Goal: Task Accomplishment & Management: Manage account settings

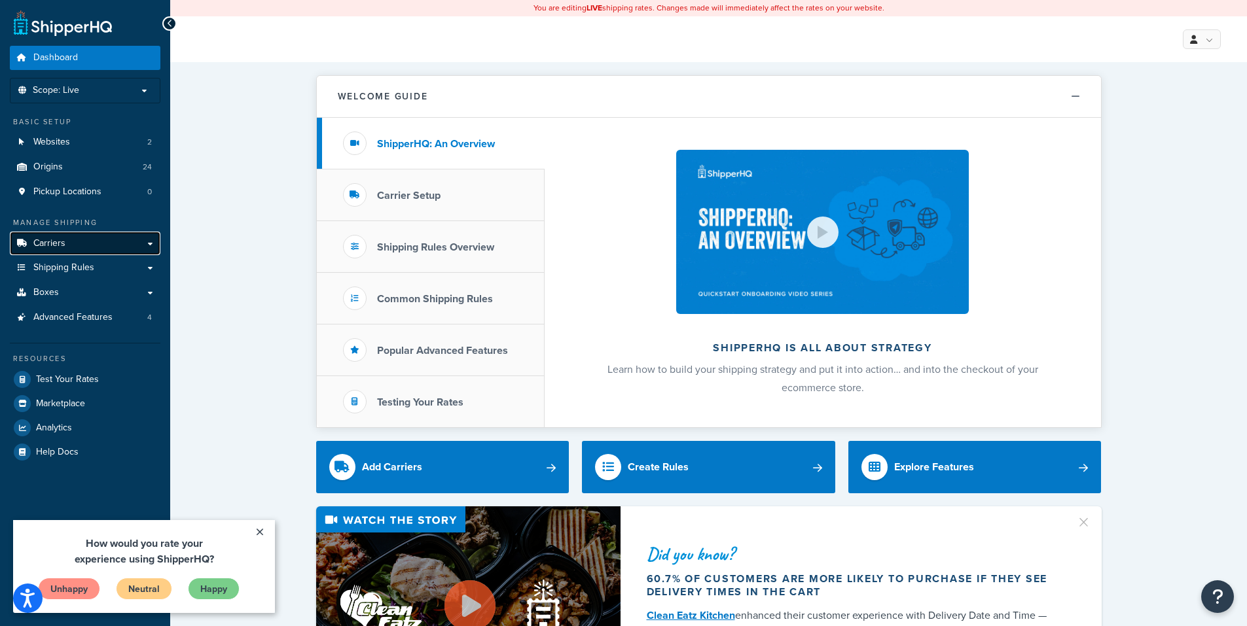
click at [58, 243] on span "Carriers" at bounding box center [49, 243] width 32 height 11
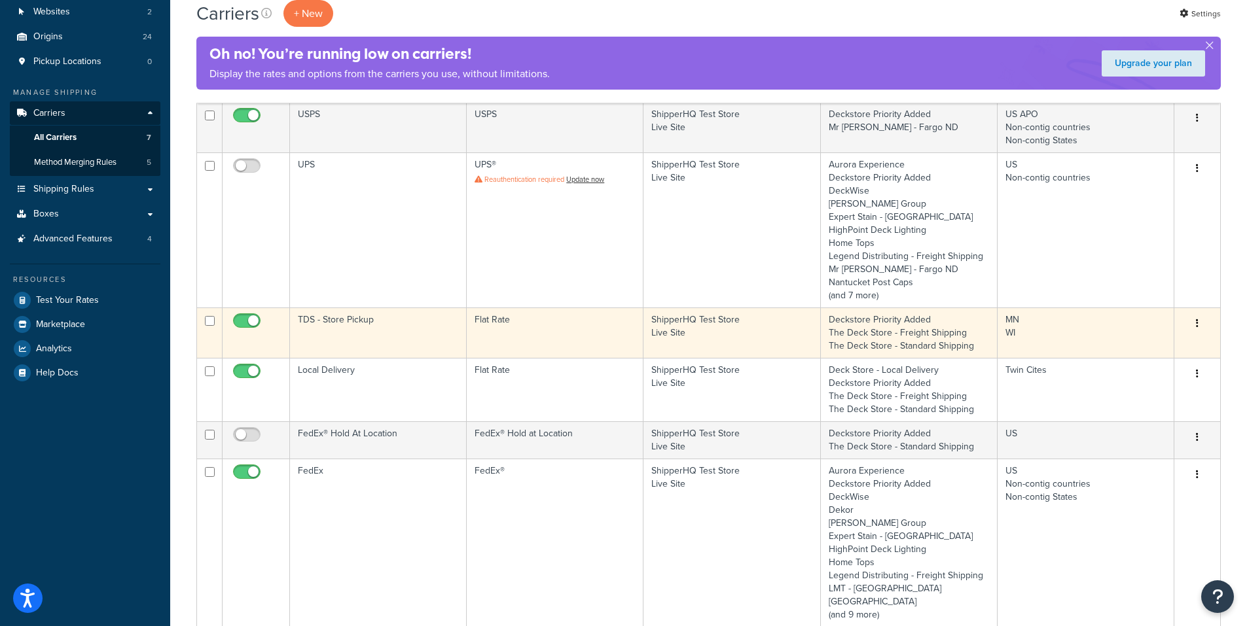
scroll to position [131, 0]
click at [1196, 323] on icon "button" at bounding box center [1197, 322] width 3 height 9
click at [1143, 346] on link "Edit" at bounding box center [1143, 349] width 103 height 27
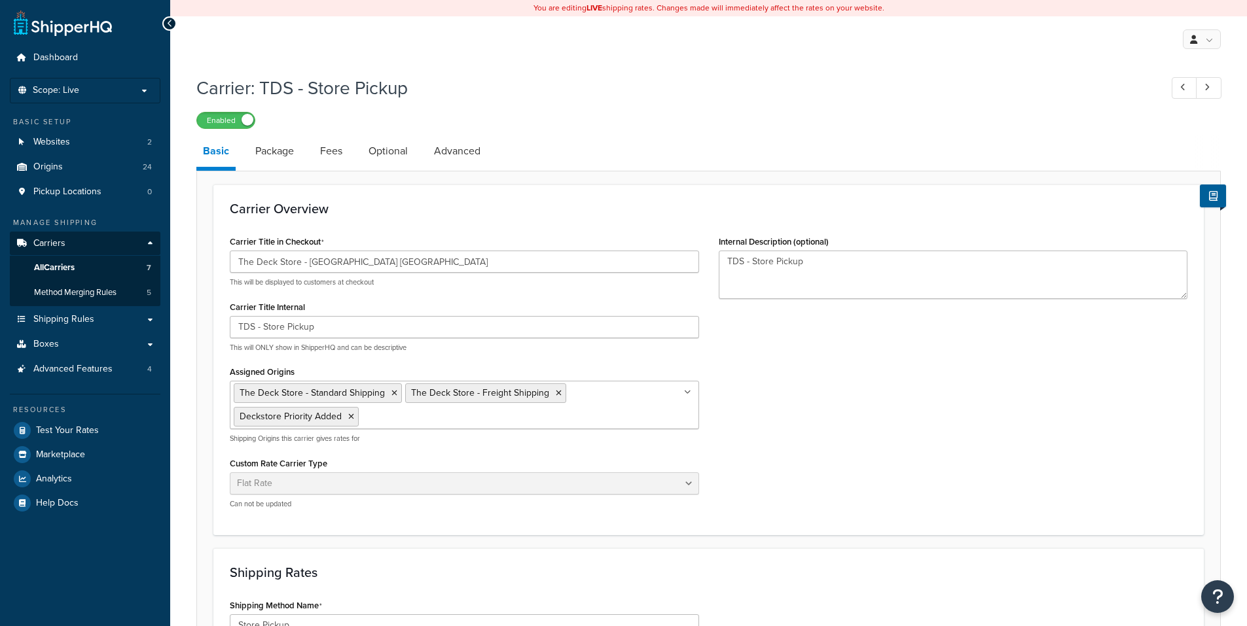
select select "flat"
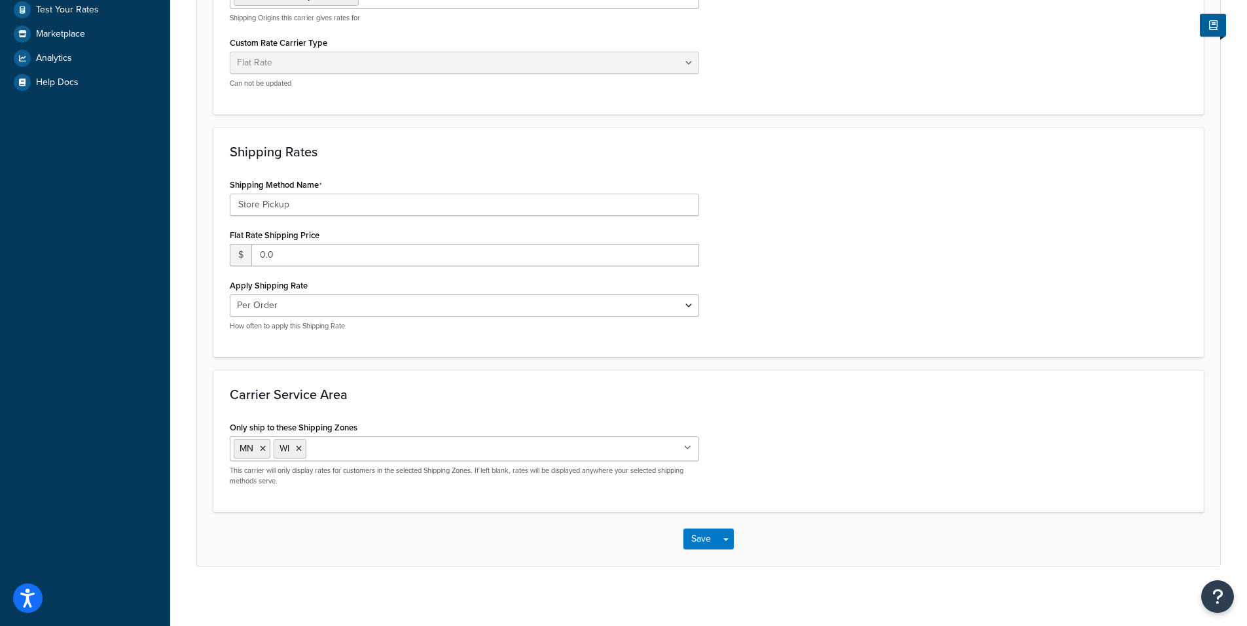
scroll to position [427, 0]
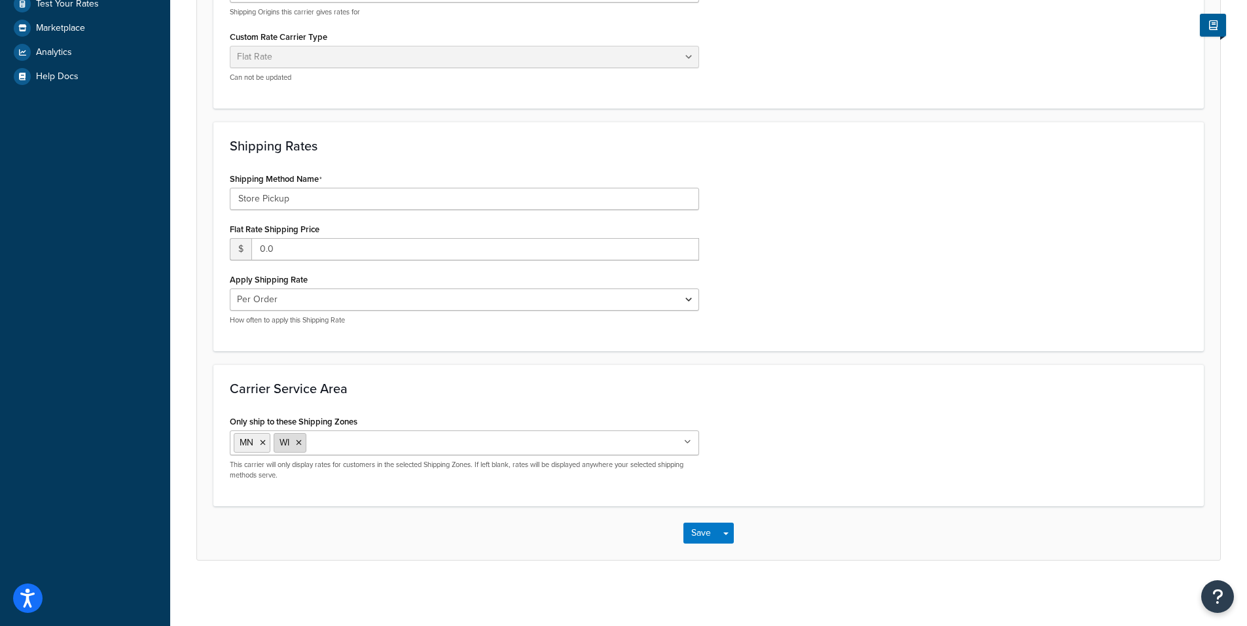
click at [298, 442] on icon at bounding box center [299, 443] width 6 height 8
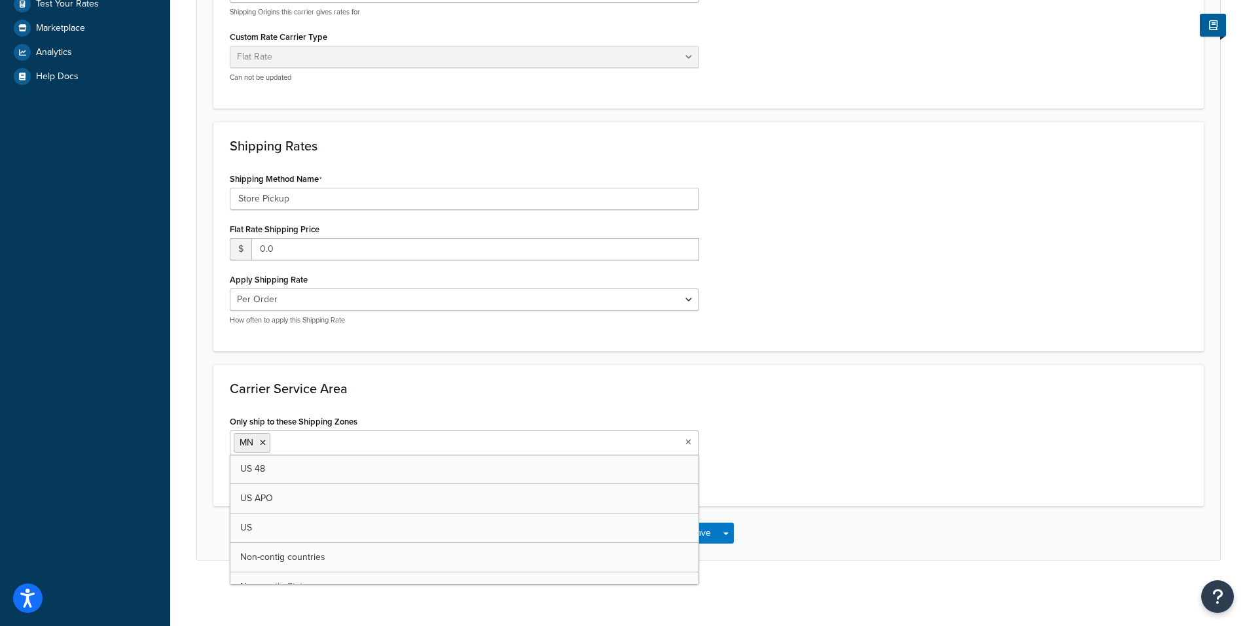
click at [819, 457] on div "Only ship to these Shipping Zones MN US 48 US APO US Non-contig countries Non-c…" at bounding box center [708, 451] width 977 height 78
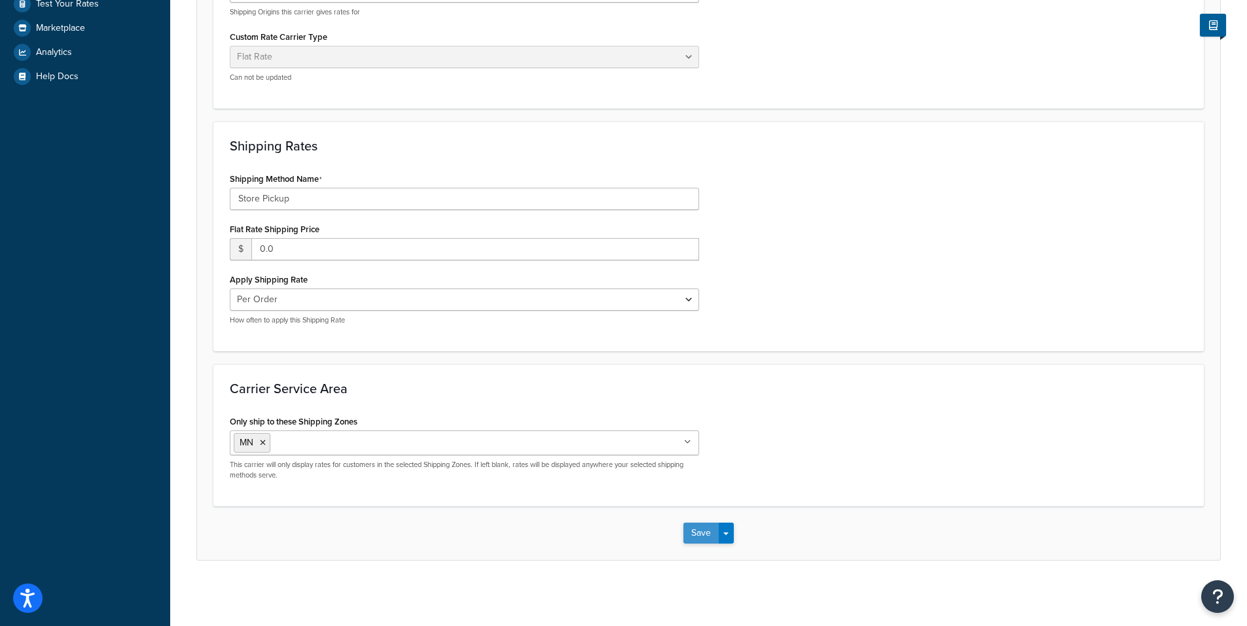
click at [699, 534] on button "Save" at bounding box center [700, 533] width 35 height 21
click at [699, 529] on button "Save" at bounding box center [700, 533] width 35 height 21
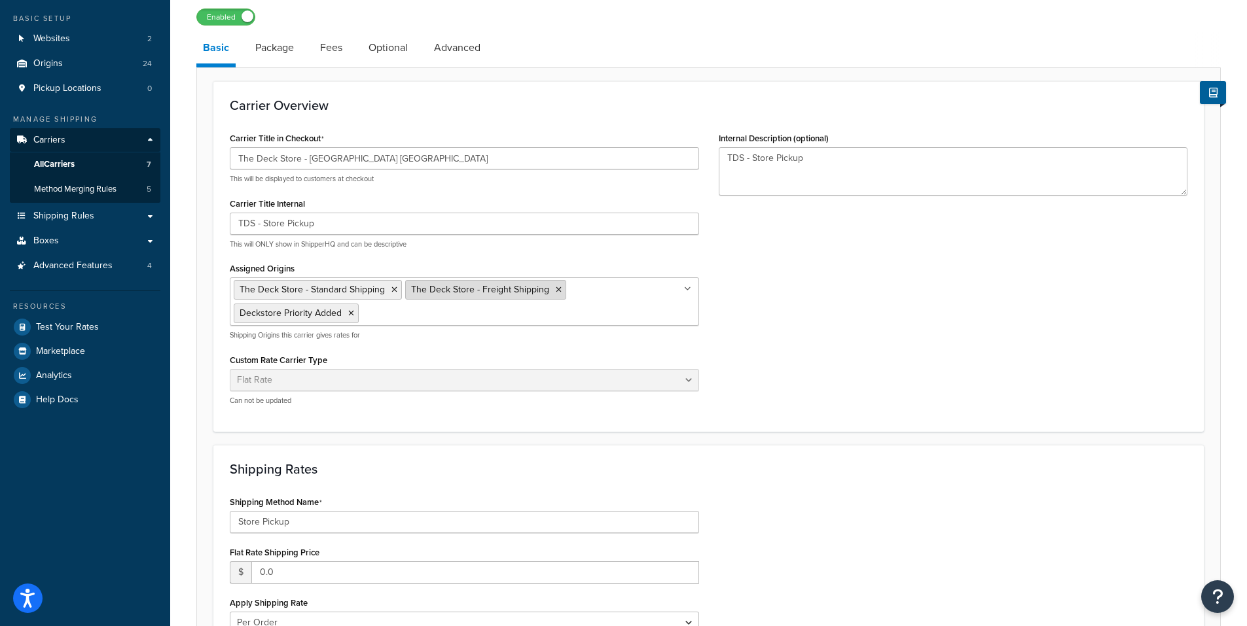
scroll to position [0, 0]
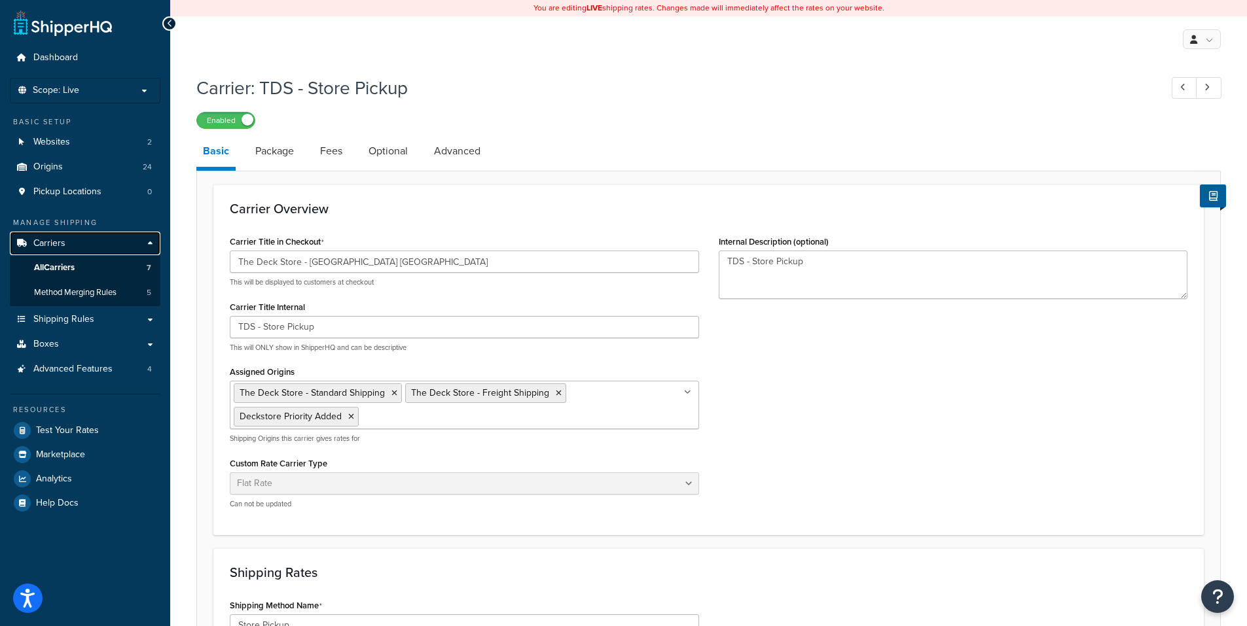
click at [56, 241] on span "Carriers" at bounding box center [49, 243] width 32 height 11
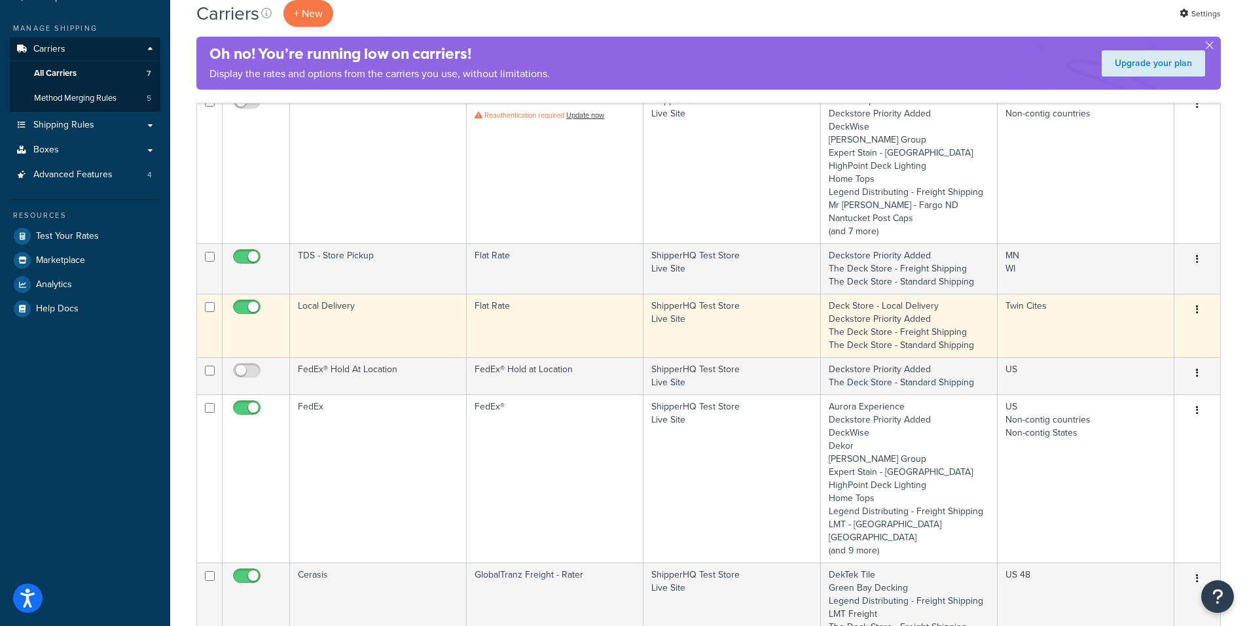
scroll to position [195, 0]
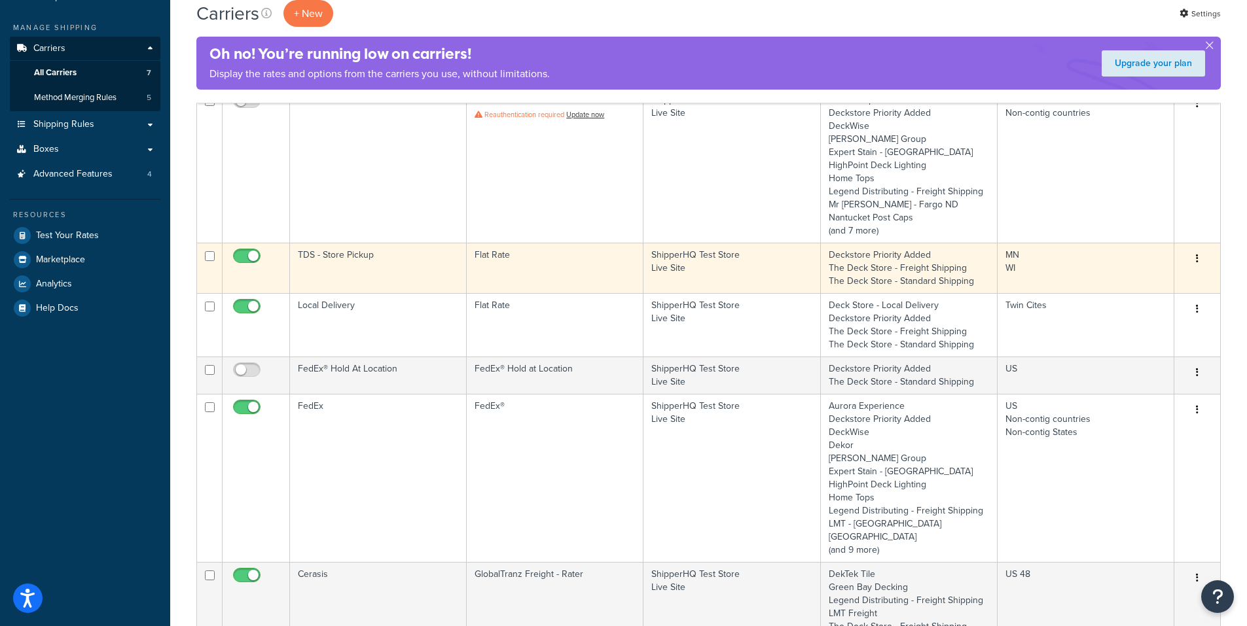
click at [1196, 257] on icon "button" at bounding box center [1197, 258] width 3 height 9
click at [1128, 282] on link "Edit" at bounding box center [1143, 285] width 103 height 27
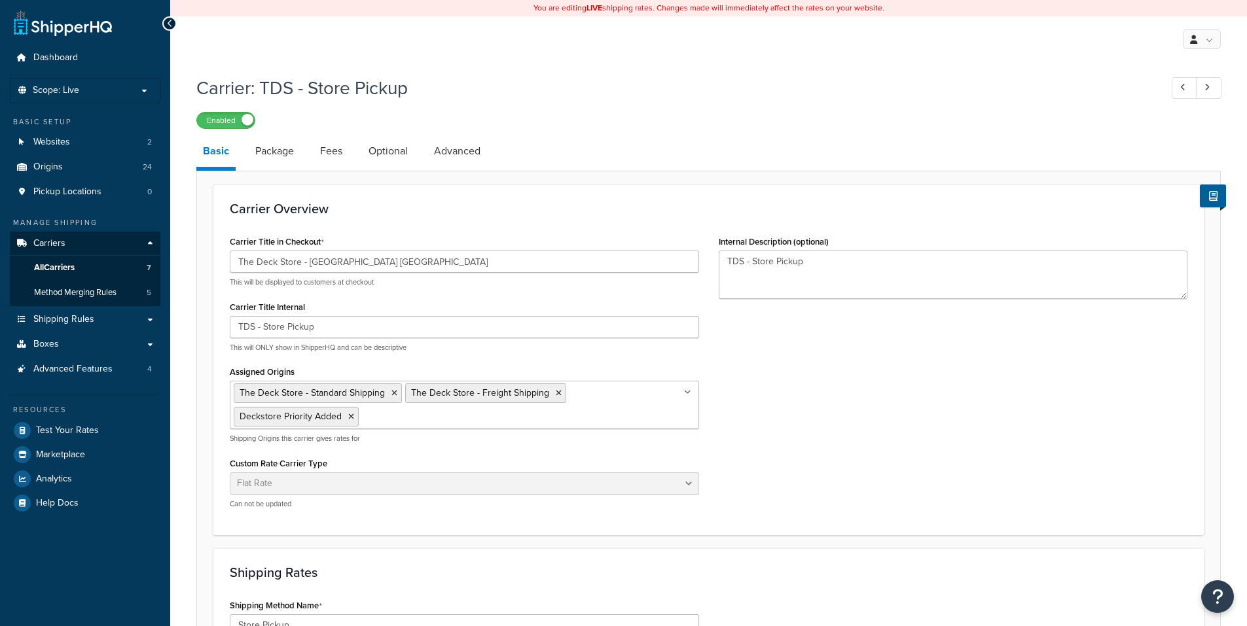
select select "flat"
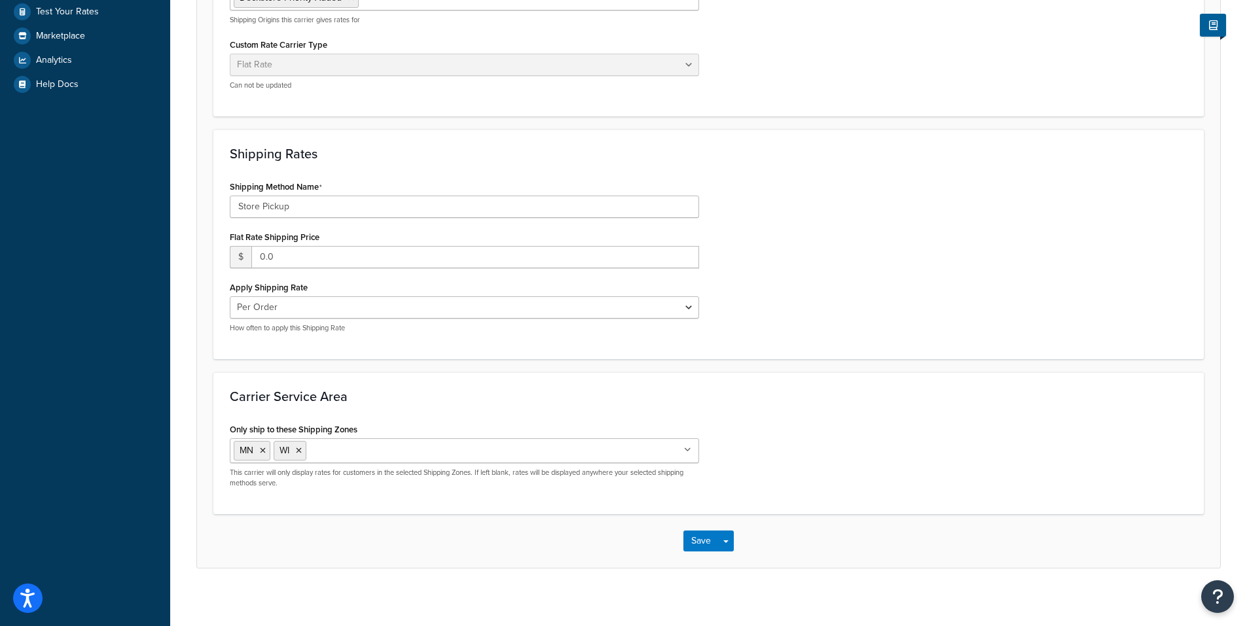
scroll to position [427, 0]
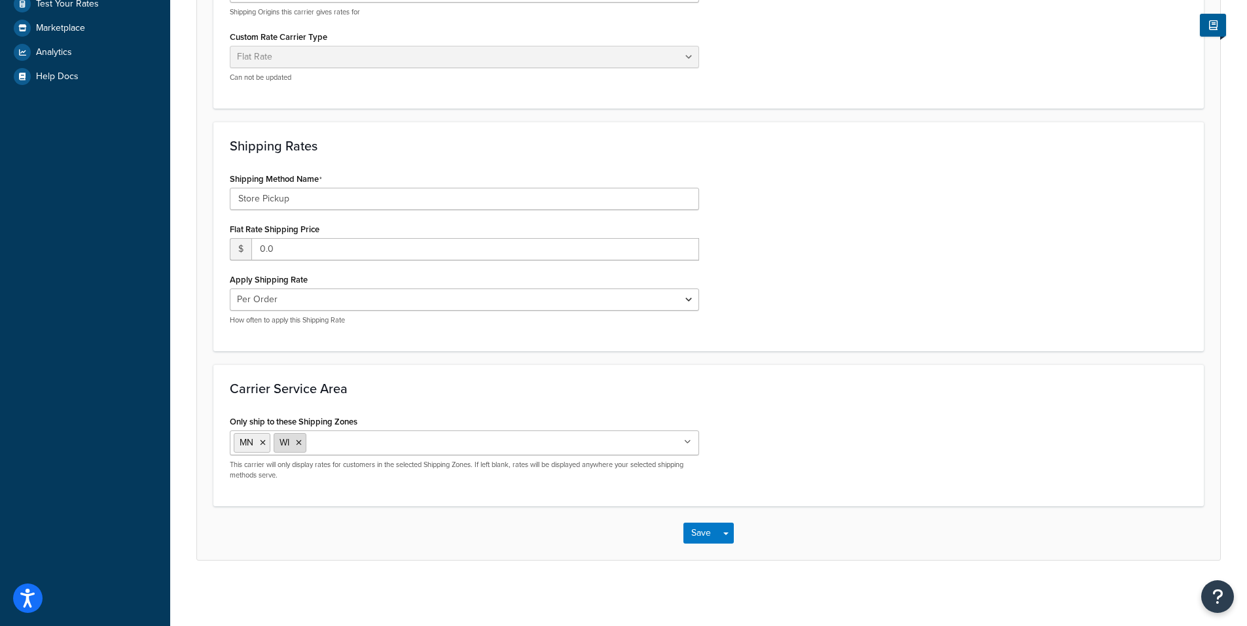
click at [300, 442] on icon at bounding box center [299, 443] width 6 height 8
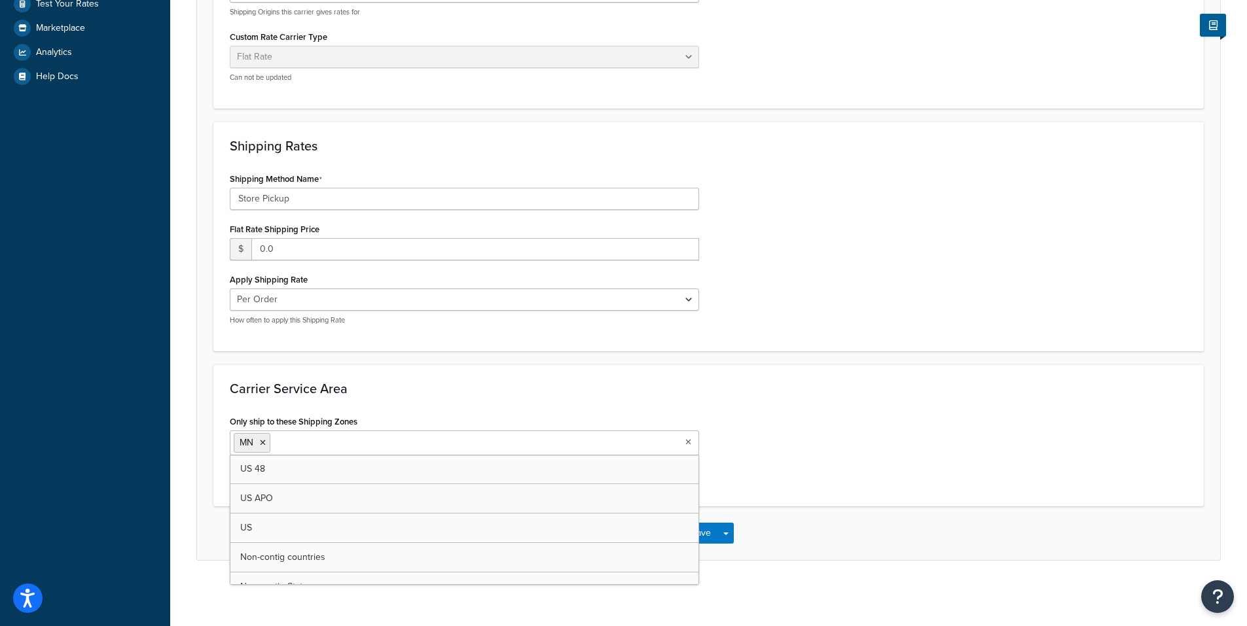
click at [812, 488] on div "Only ship to these Shipping Zones MN US 48 US APO US Non-contig countries Non-c…" at bounding box center [708, 451] width 977 height 78
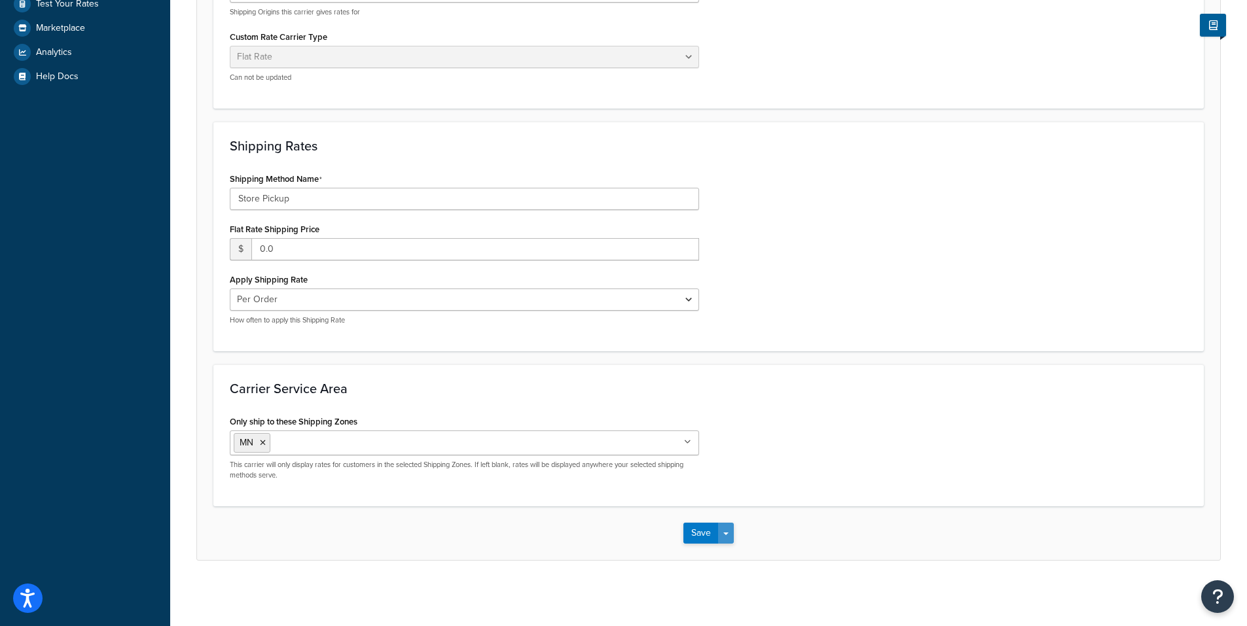
click at [726, 535] on button "Save Dropdown" at bounding box center [726, 533] width 16 height 21
click at [727, 557] on button "Save and Edit" at bounding box center [731, 557] width 96 height 27
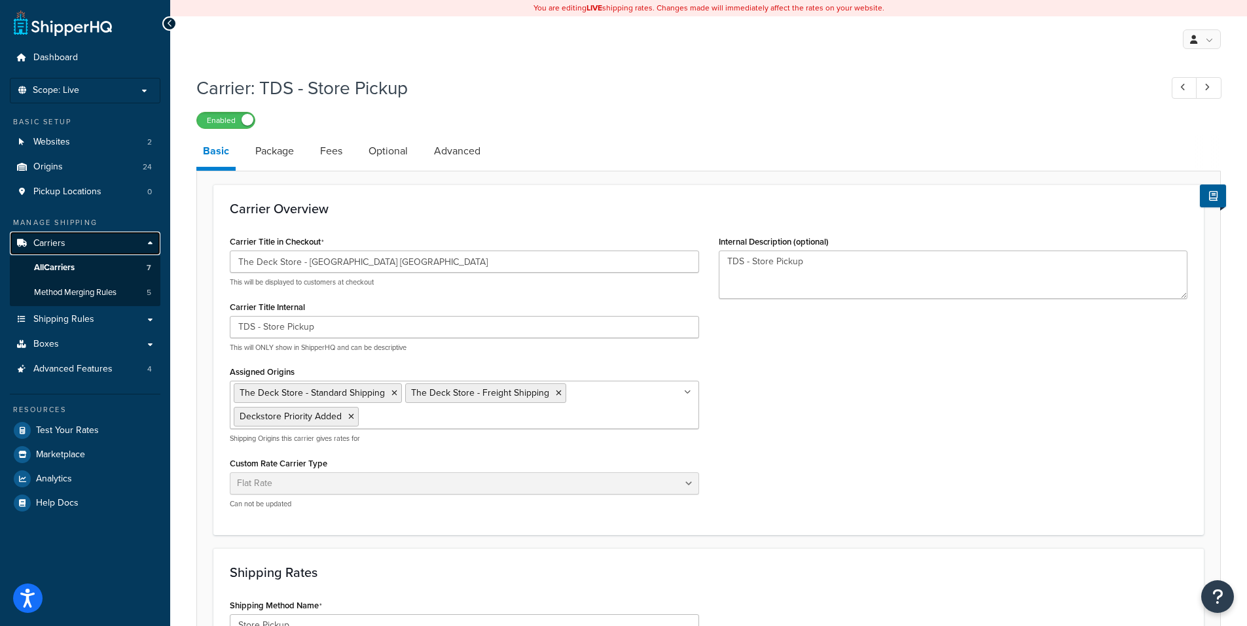
click at [60, 240] on span "Carriers" at bounding box center [49, 243] width 32 height 11
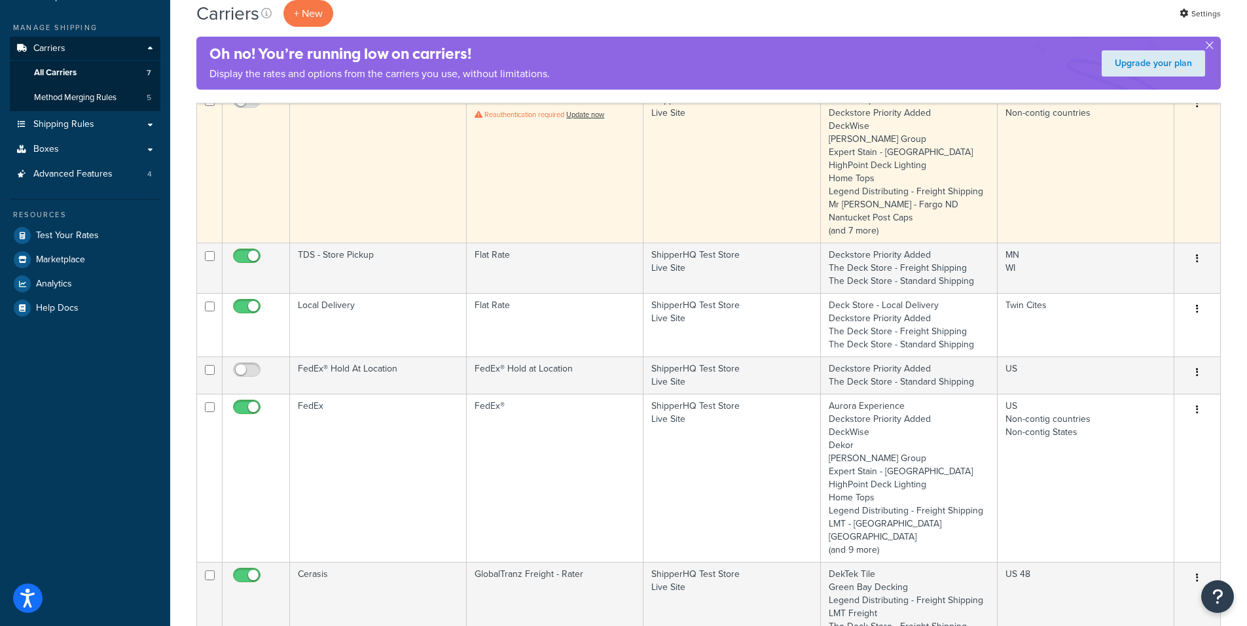
scroll to position [196, 0]
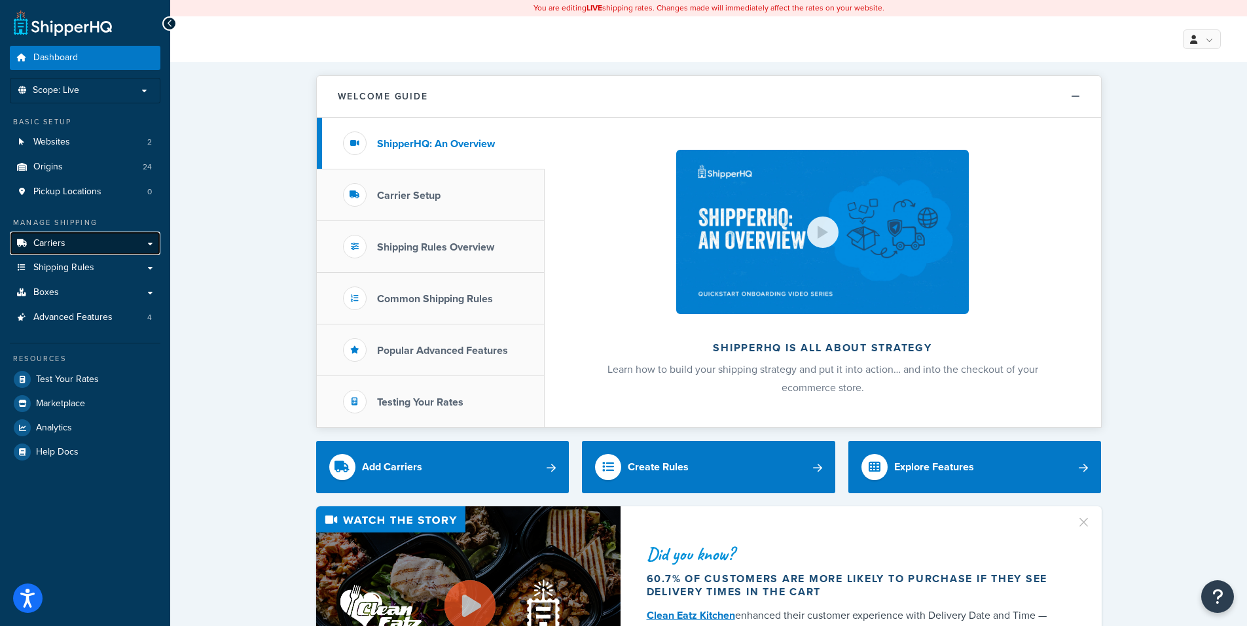
click at [46, 241] on span "Carriers" at bounding box center [49, 243] width 32 height 11
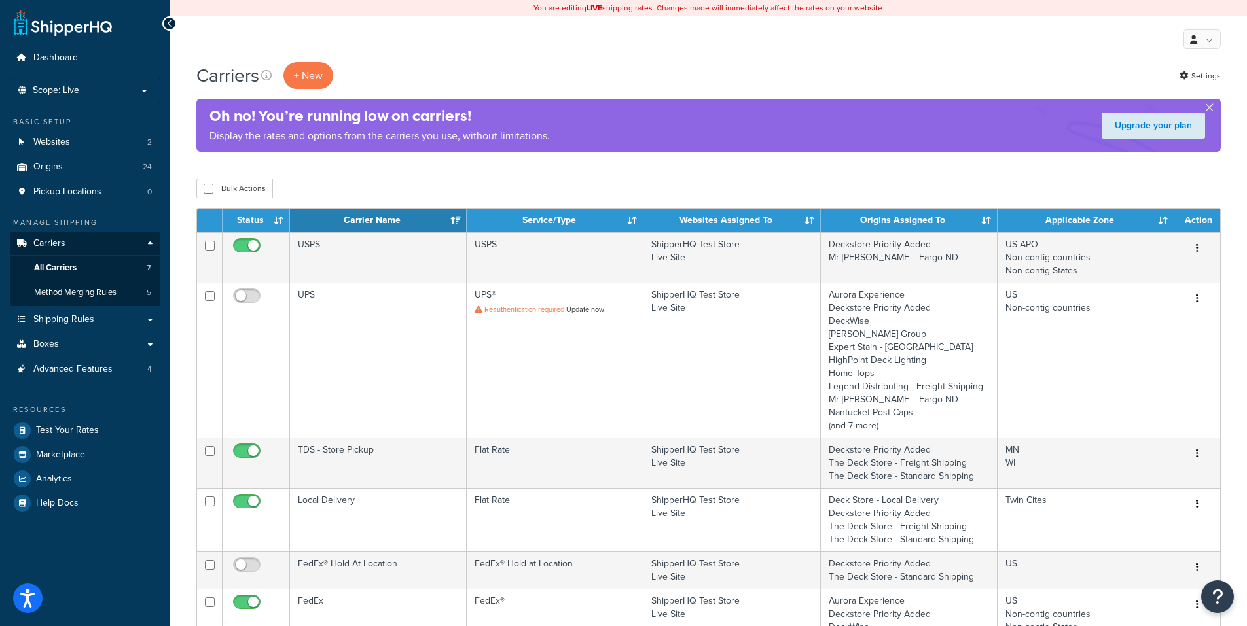
drag, startPoint x: 432, startPoint y: 38, endPoint x: 447, endPoint y: 51, distance: 19.9
click at [433, 37] on div "My Profile Billing Global Settings Contact Us Logout" at bounding box center [708, 39] width 1077 height 46
click at [341, 31] on div "My Profile Billing Global Settings Contact Us Logout" at bounding box center [708, 39] width 1077 height 46
click at [442, 45] on div "My Profile Billing Global Settings Contact Us Logout" at bounding box center [708, 39] width 1077 height 46
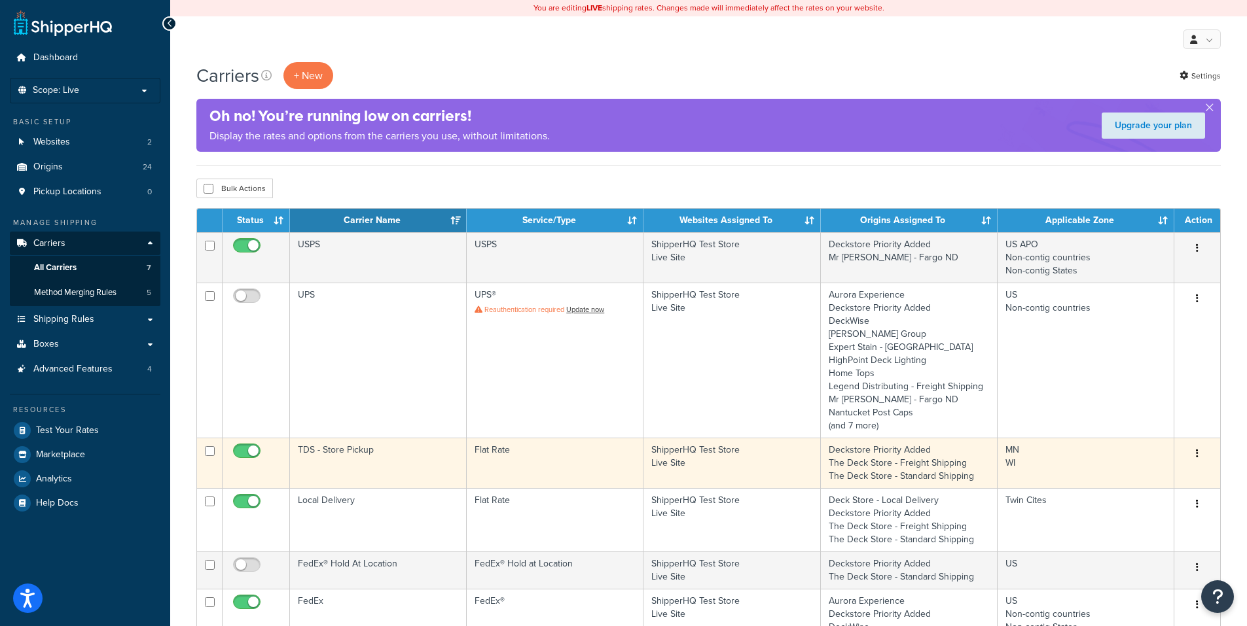
click at [1199, 452] on button "button" at bounding box center [1197, 454] width 18 height 21
click at [1127, 480] on link "Edit" at bounding box center [1143, 480] width 103 height 27
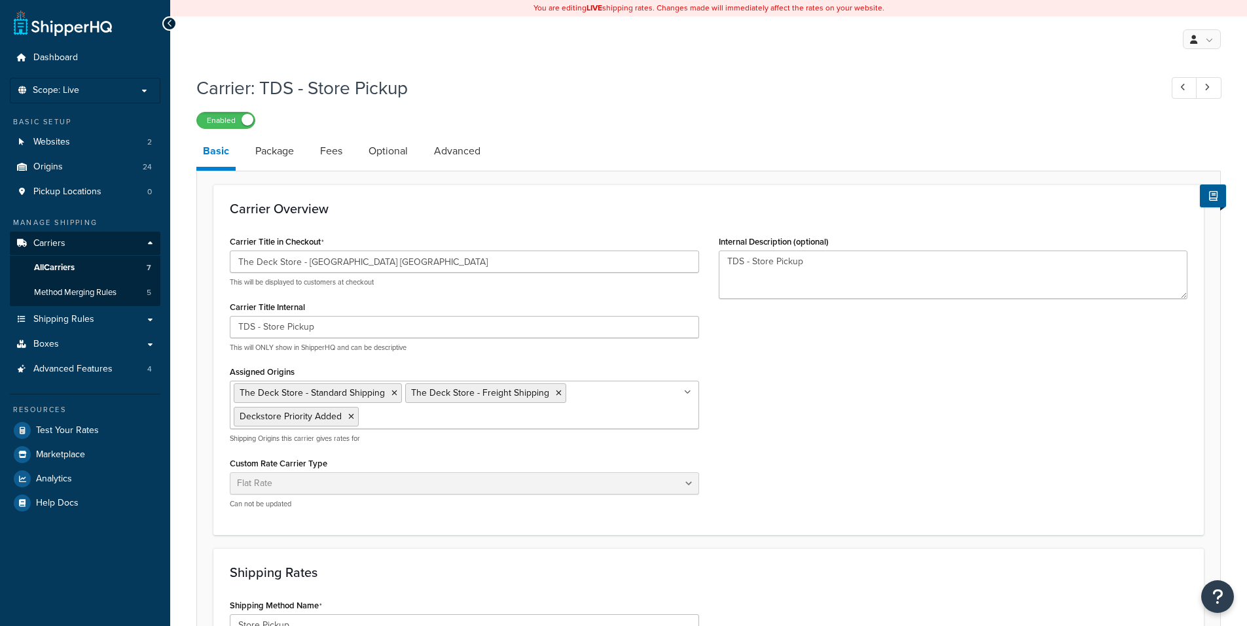
select select "flat"
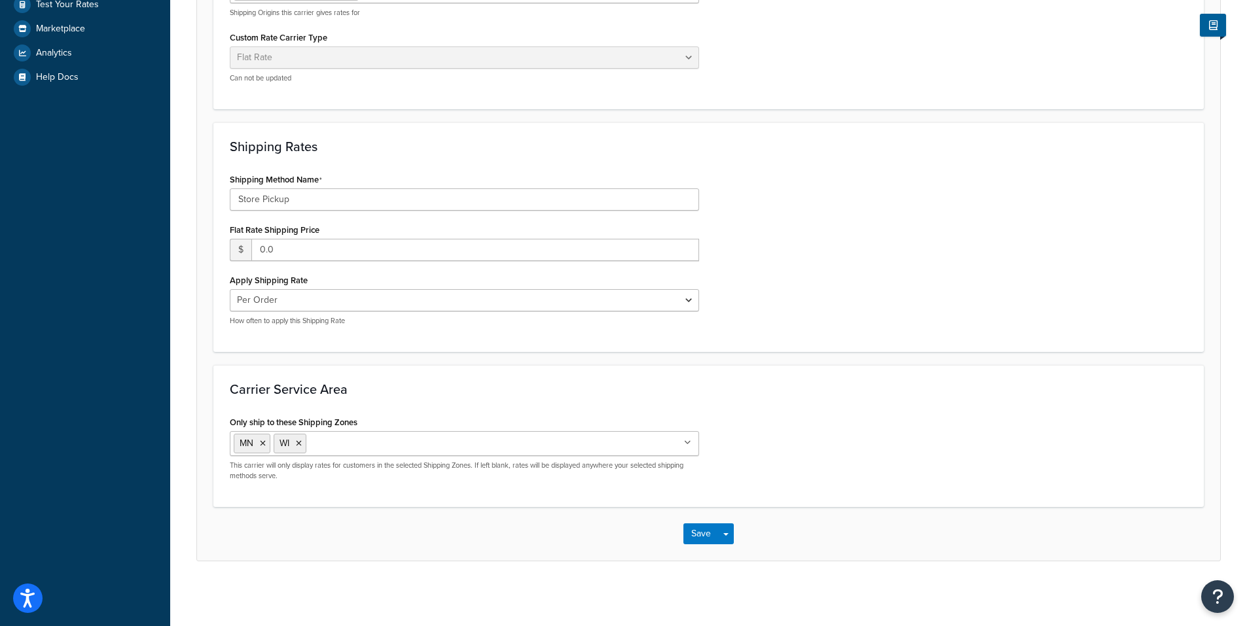
scroll to position [427, 0]
click at [300, 442] on icon at bounding box center [299, 443] width 6 height 8
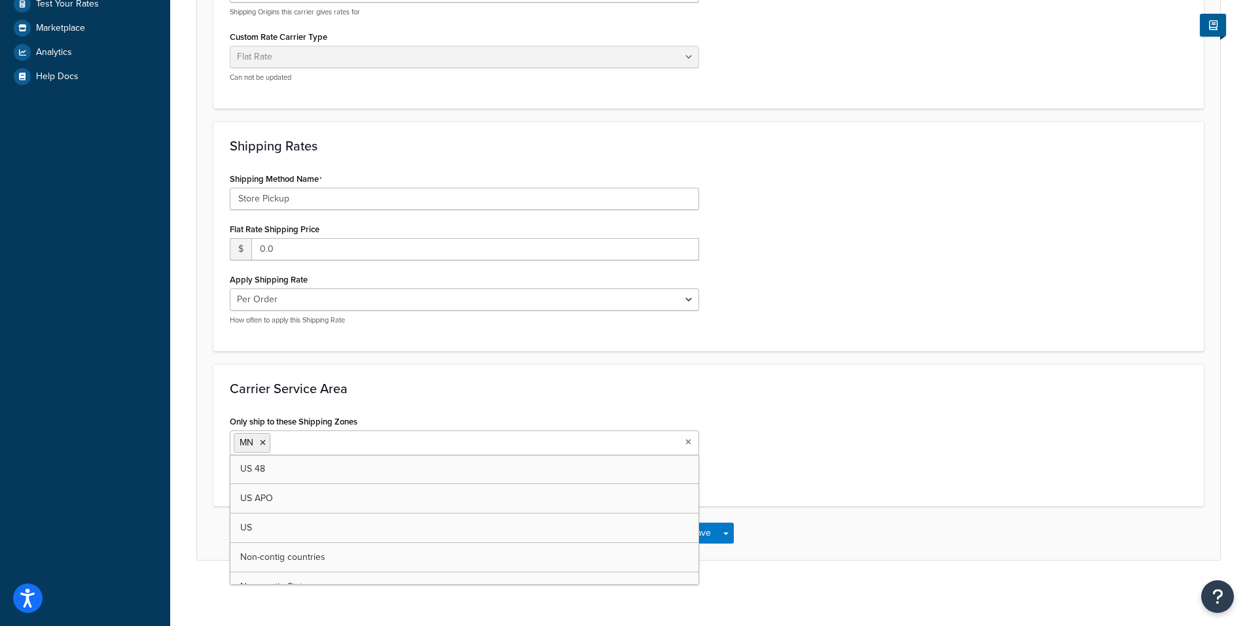
click at [896, 414] on div "Only ship to these Shipping Zones MN US 48 US APO US Non-contig countries Non-c…" at bounding box center [708, 451] width 977 height 78
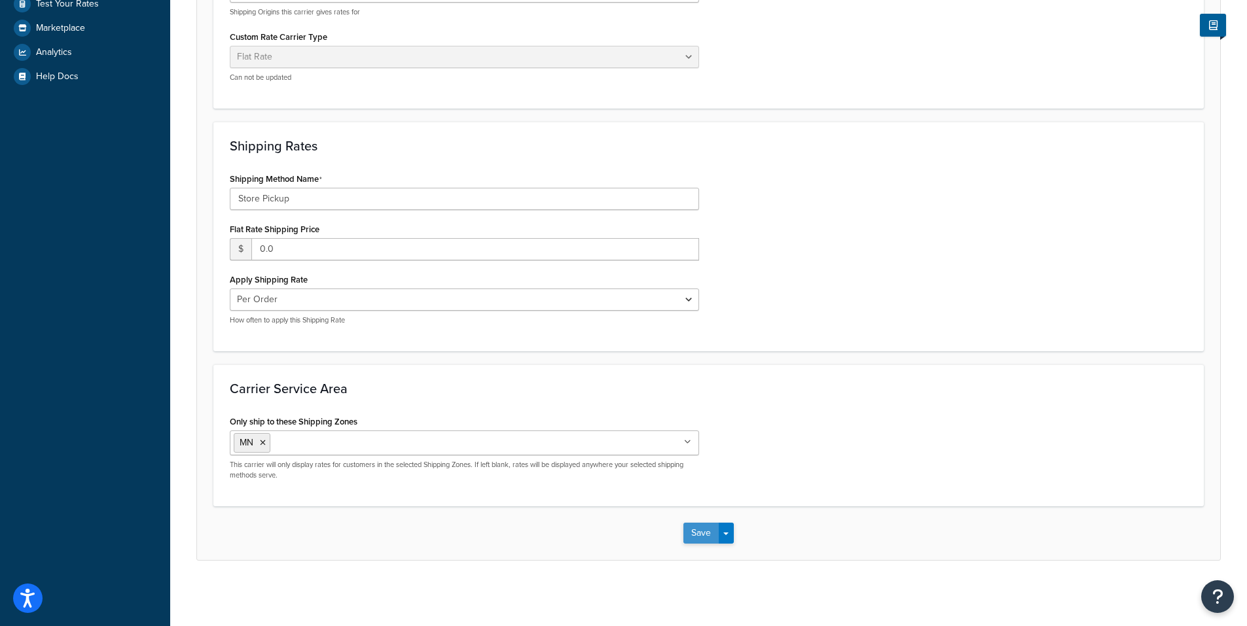
click at [698, 535] on button "Save" at bounding box center [700, 533] width 35 height 21
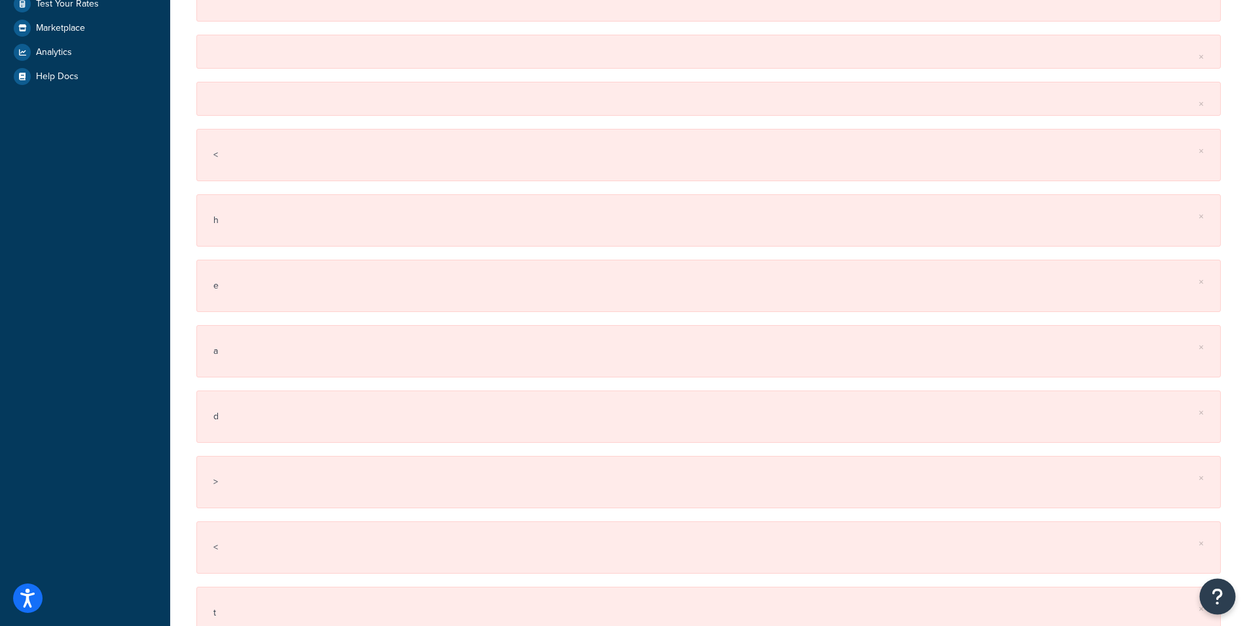
click at [1218, 598] on icon "Open Resource Center" at bounding box center [1217, 597] width 12 height 18
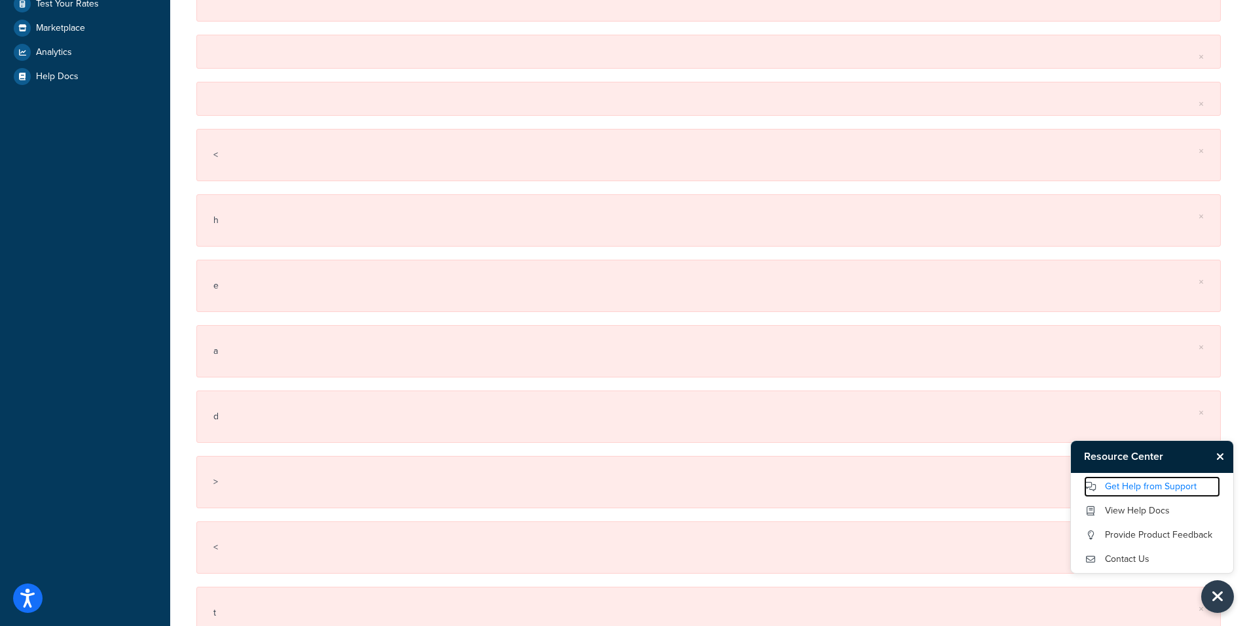
click at [1134, 488] on link "Get Help from Support" at bounding box center [1152, 486] width 136 height 21
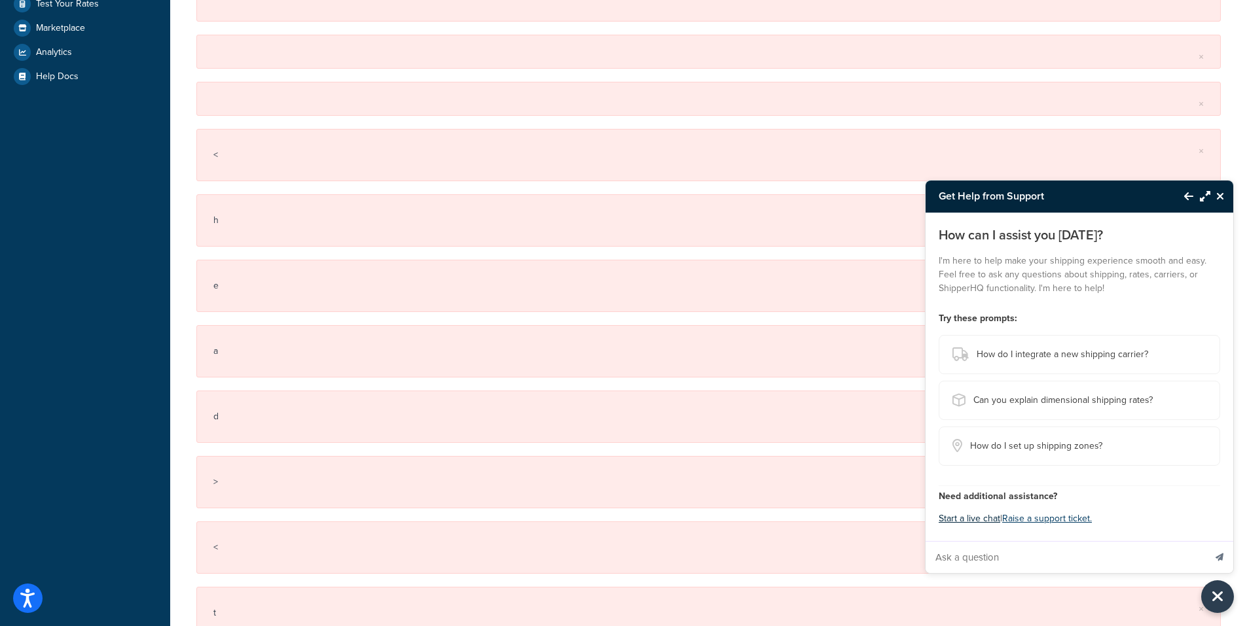
click at [959, 516] on button "Start a live chat" at bounding box center [969, 519] width 62 height 18
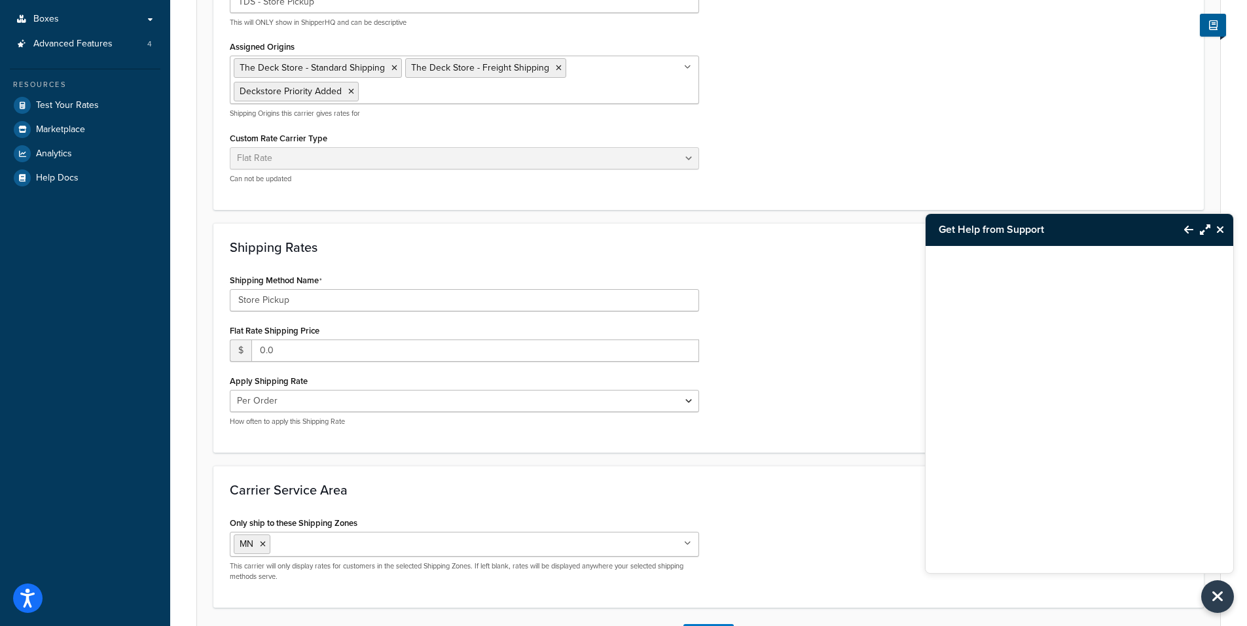
scroll to position [326, 0]
click at [82, 502] on div "Dashboard Scope: Live Basic Setup Websites 2 Origins 24 Pickup Locations 0 Mana…" at bounding box center [85, 200] width 170 height 1053
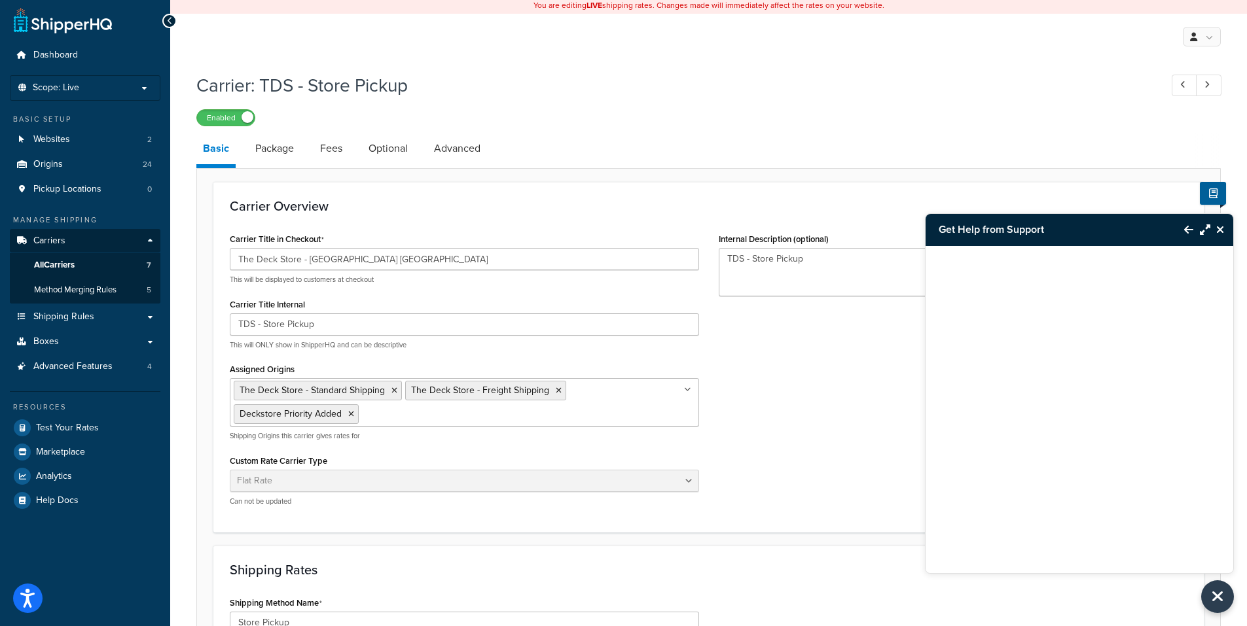
scroll to position [0, 0]
click at [1222, 230] on icon "Close Resource Center" at bounding box center [1220, 229] width 8 height 10
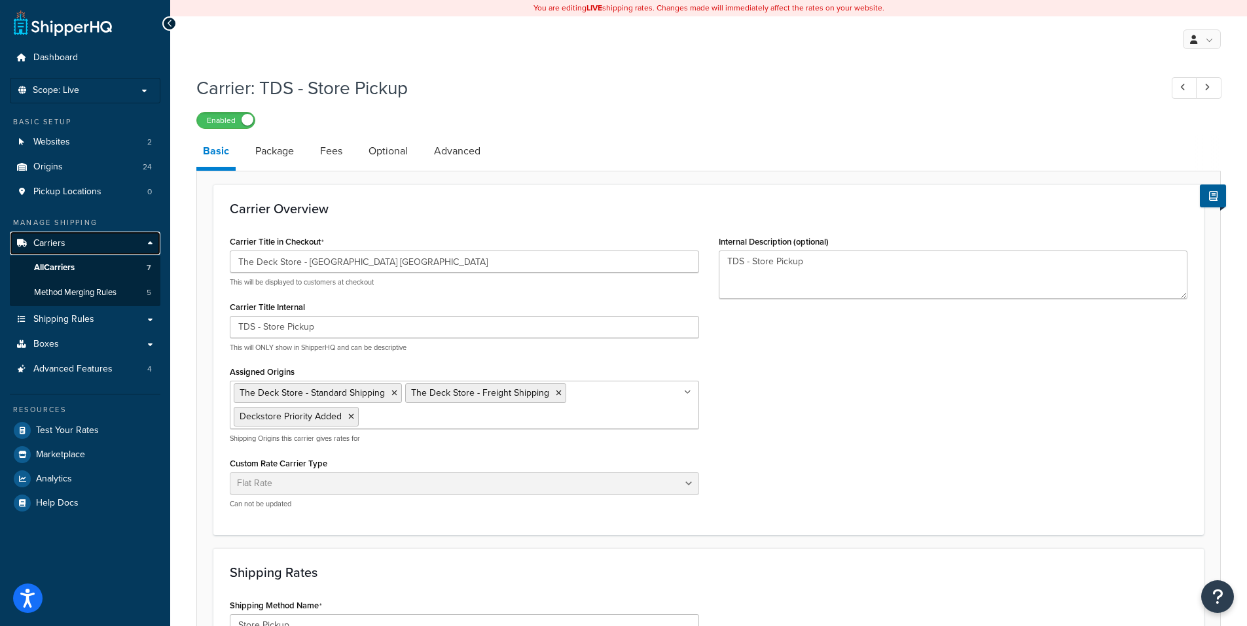
click at [50, 242] on span "Carriers" at bounding box center [49, 243] width 32 height 11
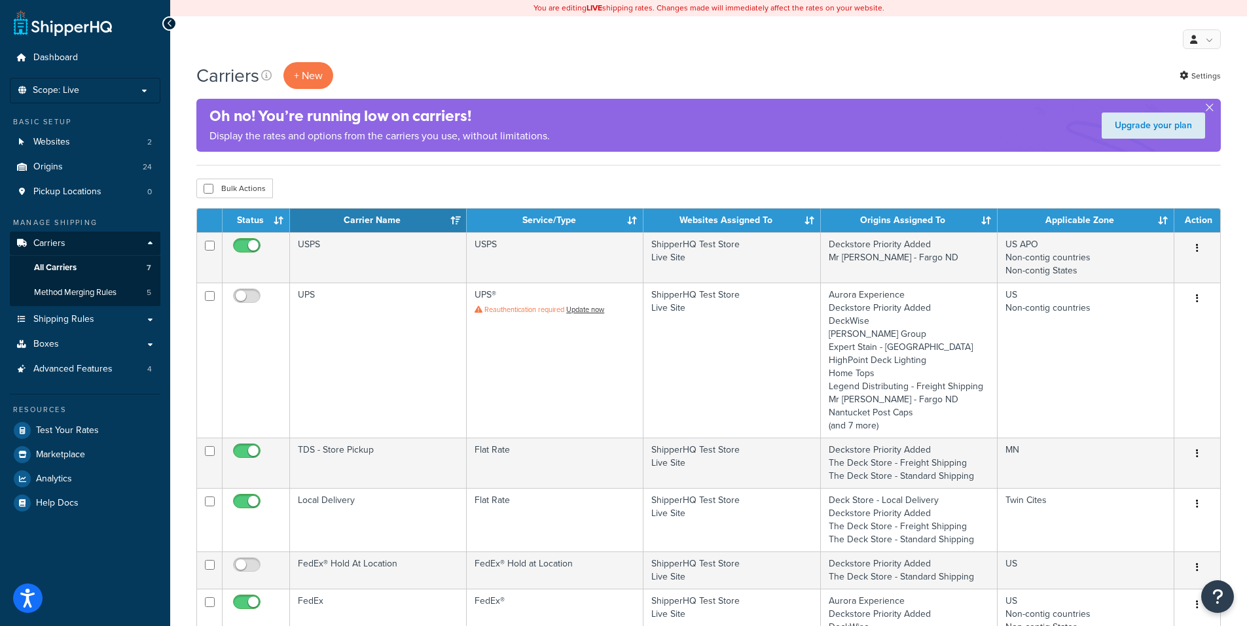
click at [1070, 54] on div "My Profile Billing Global Settings Contact Us Logout" at bounding box center [708, 39] width 1077 height 46
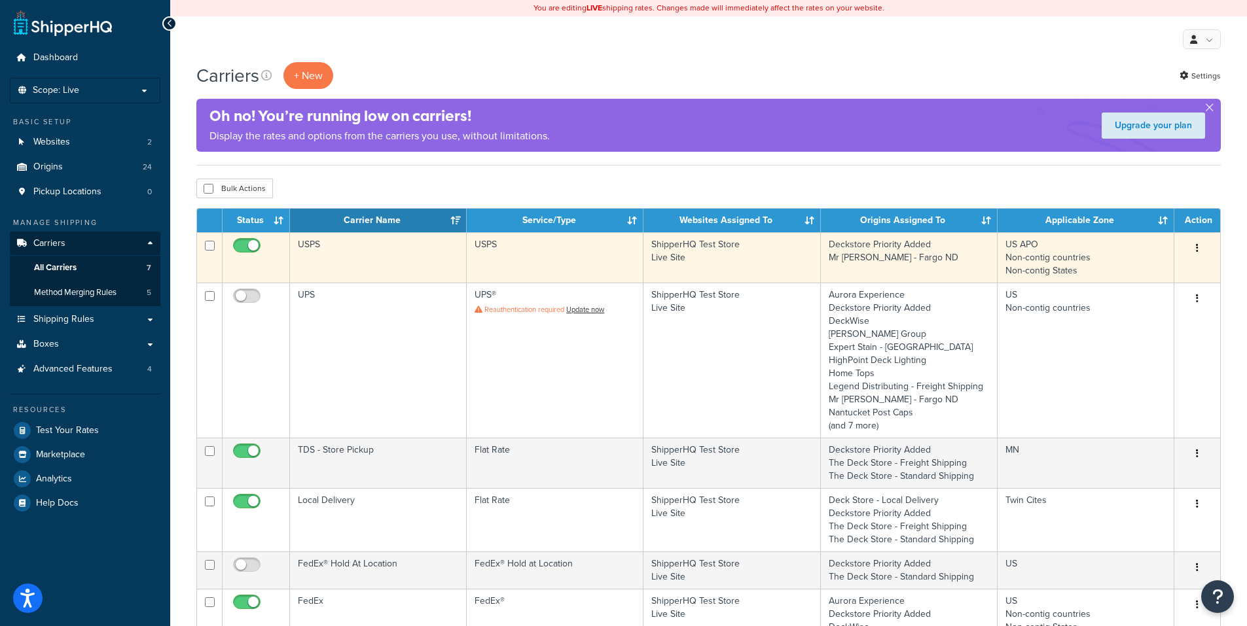
click at [1198, 247] on icon "button" at bounding box center [1197, 247] width 3 height 9
click at [1117, 274] on link "Edit" at bounding box center [1143, 274] width 103 height 27
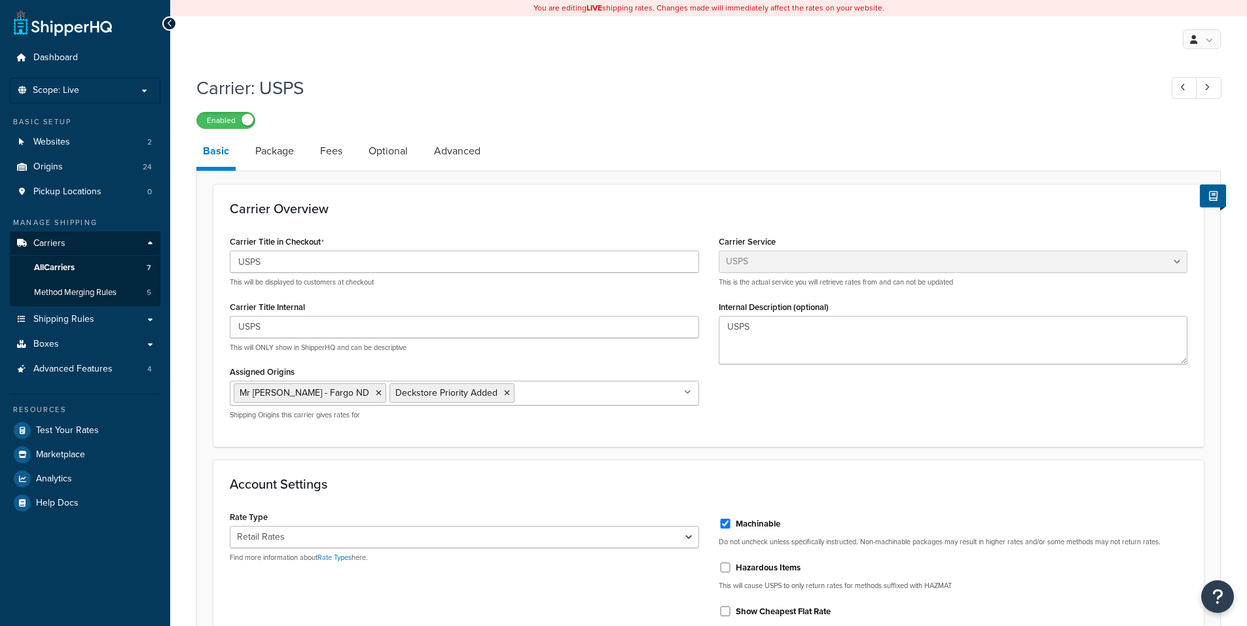
select select "usps"
click at [463, 147] on link "Advanced" at bounding box center [457, 150] width 60 height 31
select select "false"
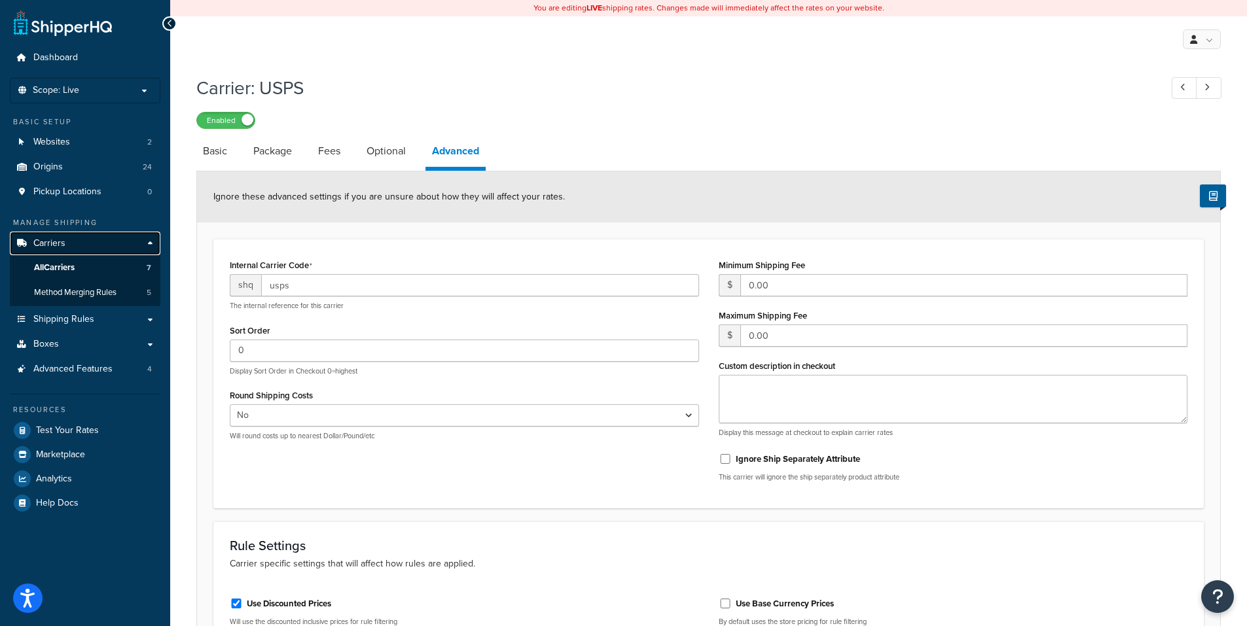
click at [58, 241] on span "Carriers" at bounding box center [49, 243] width 32 height 11
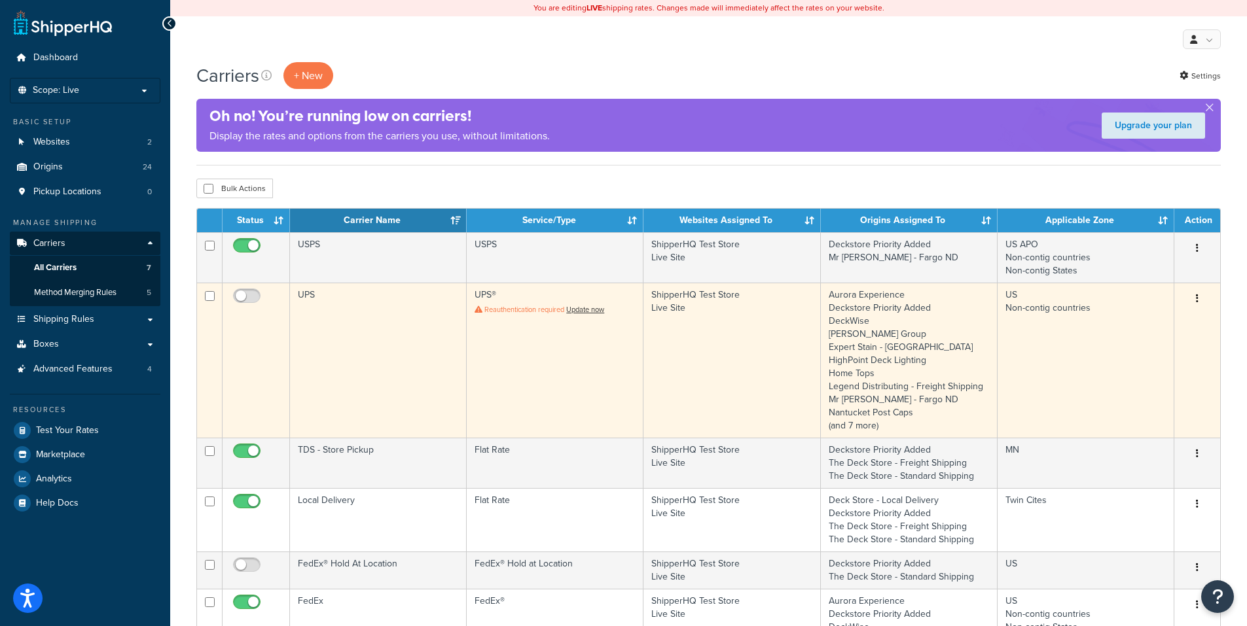
click at [1198, 299] on button "button" at bounding box center [1197, 299] width 18 height 21
click at [1142, 323] on link "Edit" at bounding box center [1143, 325] width 103 height 27
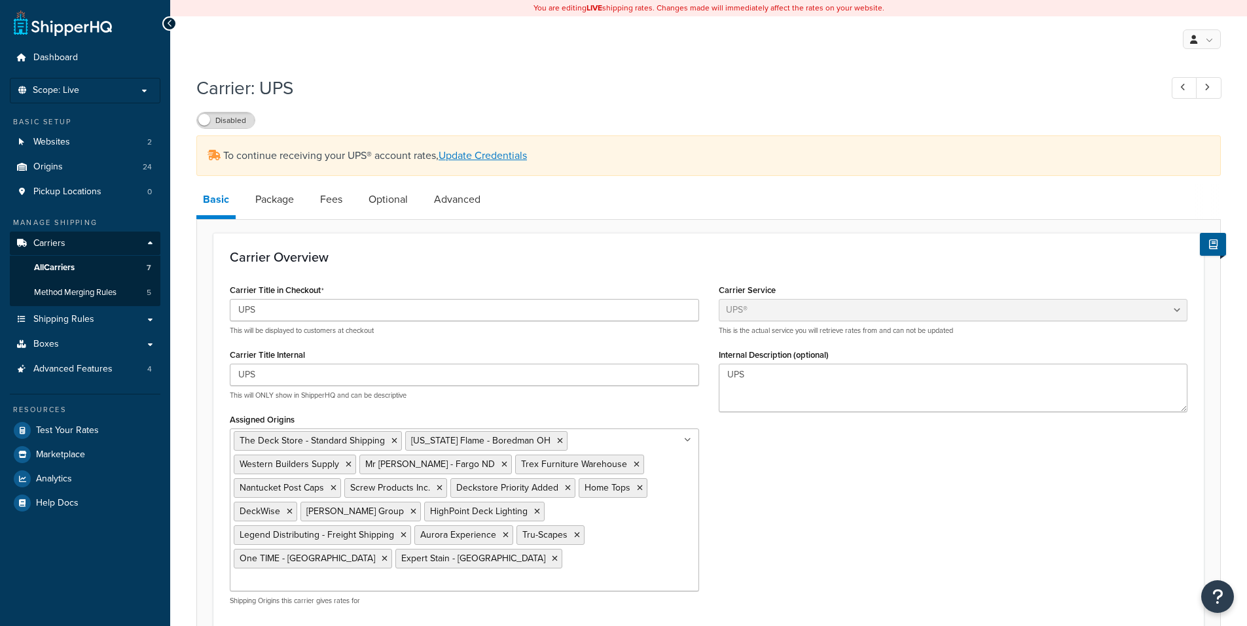
select select "ups"
select select "02"
click at [455, 198] on link "Advanced" at bounding box center [457, 199] width 60 height 31
select select "false"
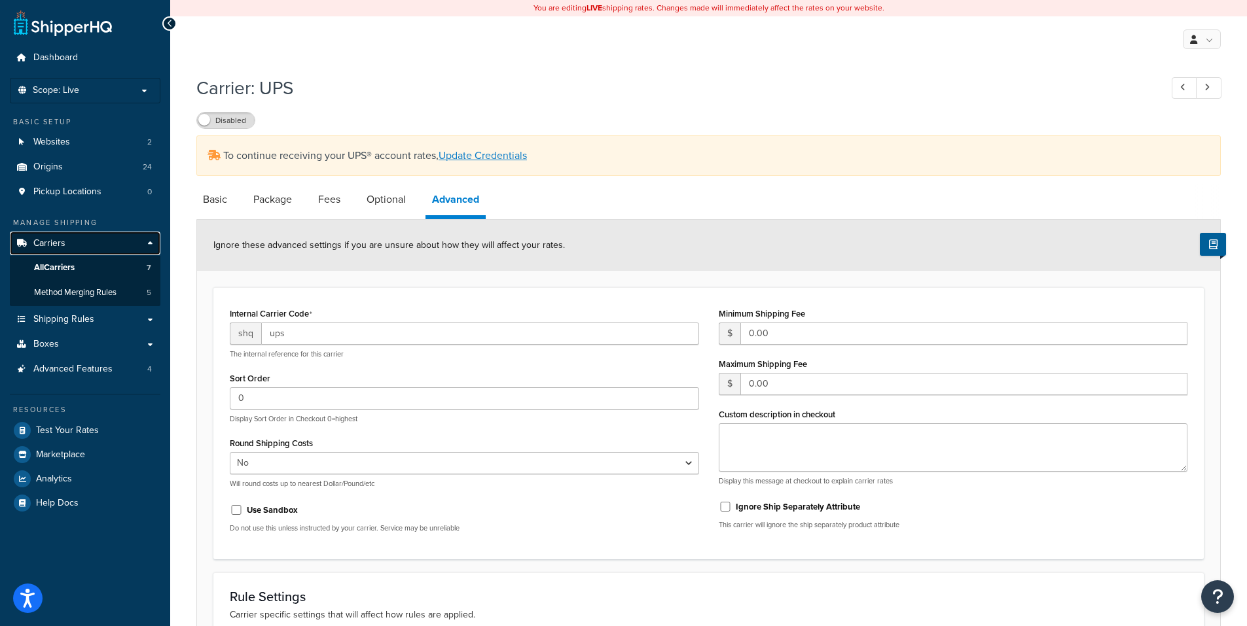
click at [38, 244] on span "Carriers" at bounding box center [49, 243] width 32 height 11
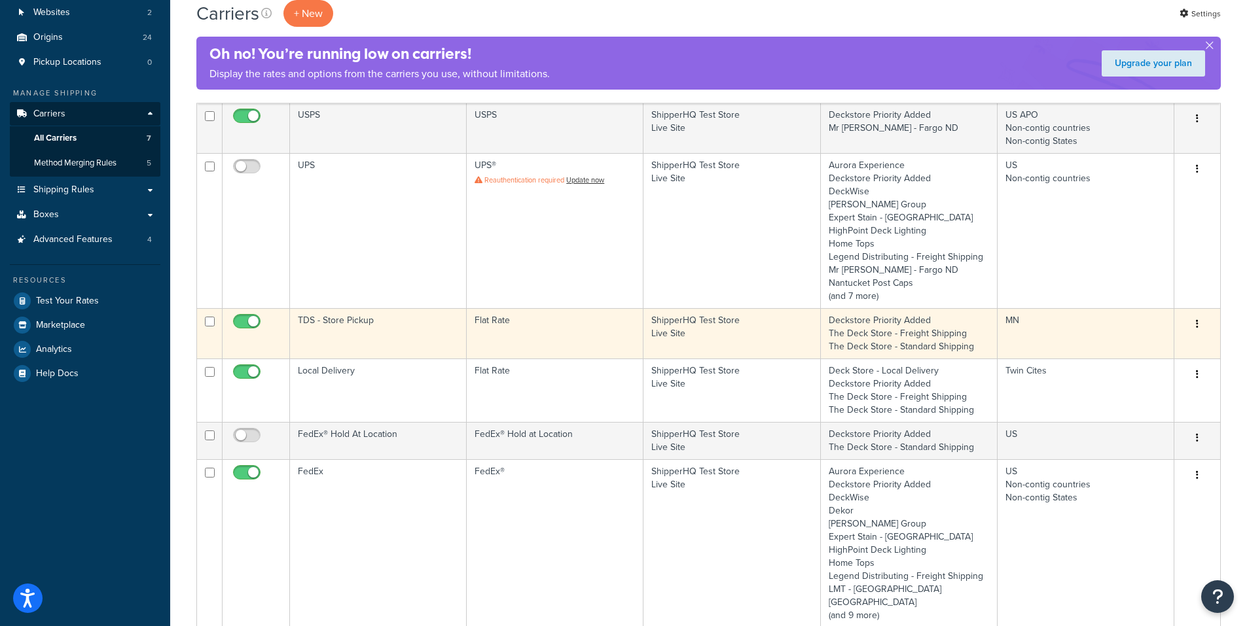
scroll to position [130, 0]
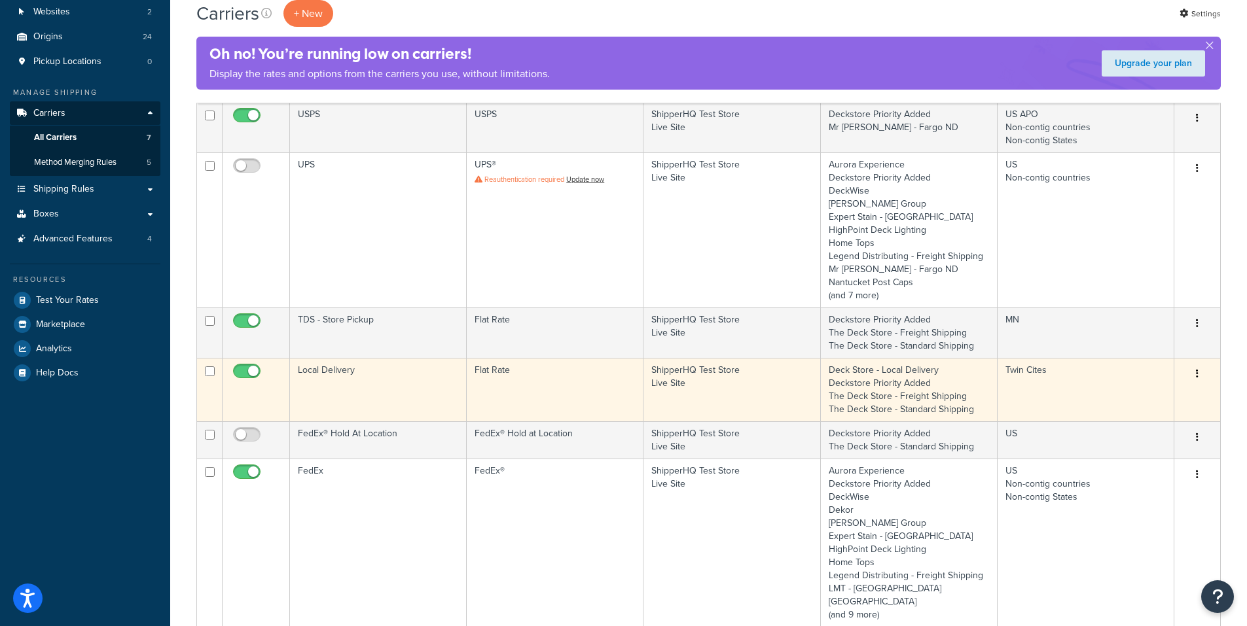
click at [1198, 371] on button "button" at bounding box center [1197, 374] width 18 height 21
click at [1139, 398] on link "Edit" at bounding box center [1143, 400] width 103 height 27
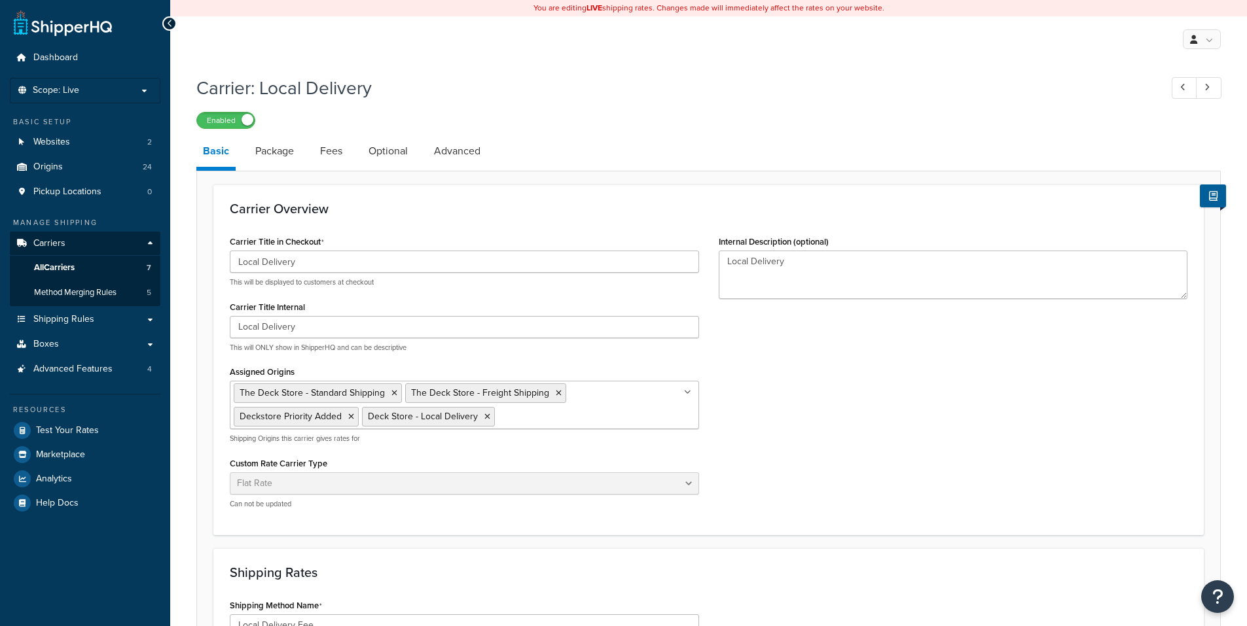
select select "flat"
click at [456, 152] on link "Advanced" at bounding box center [457, 150] width 60 height 31
select select "false"
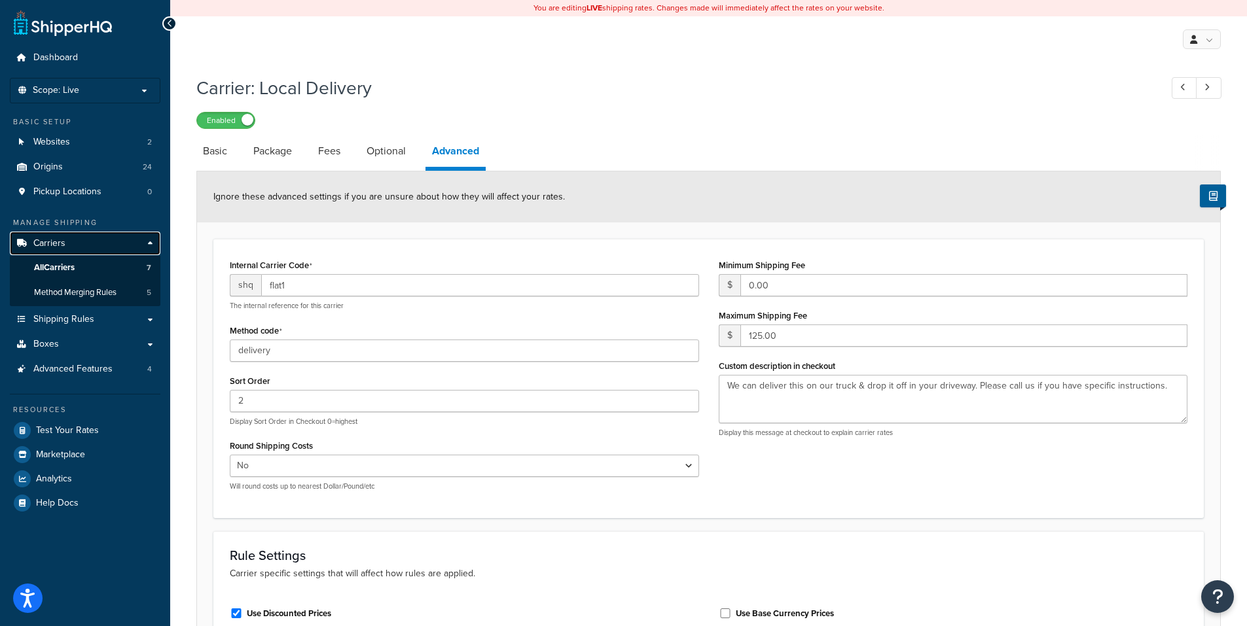
click at [50, 241] on span "Carriers" at bounding box center [49, 243] width 32 height 11
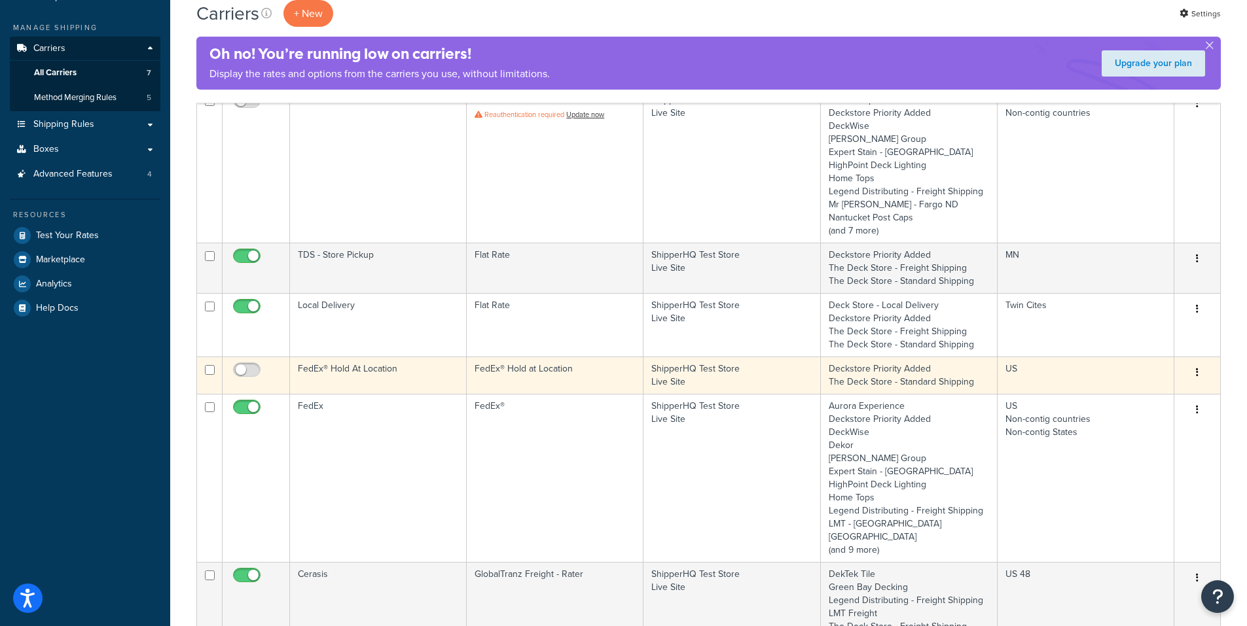
scroll to position [196, 0]
click at [1198, 370] on button "button" at bounding box center [1197, 372] width 18 height 21
click at [1160, 402] on link "Edit" at bounding box center [1143, 398] width 103 height 27
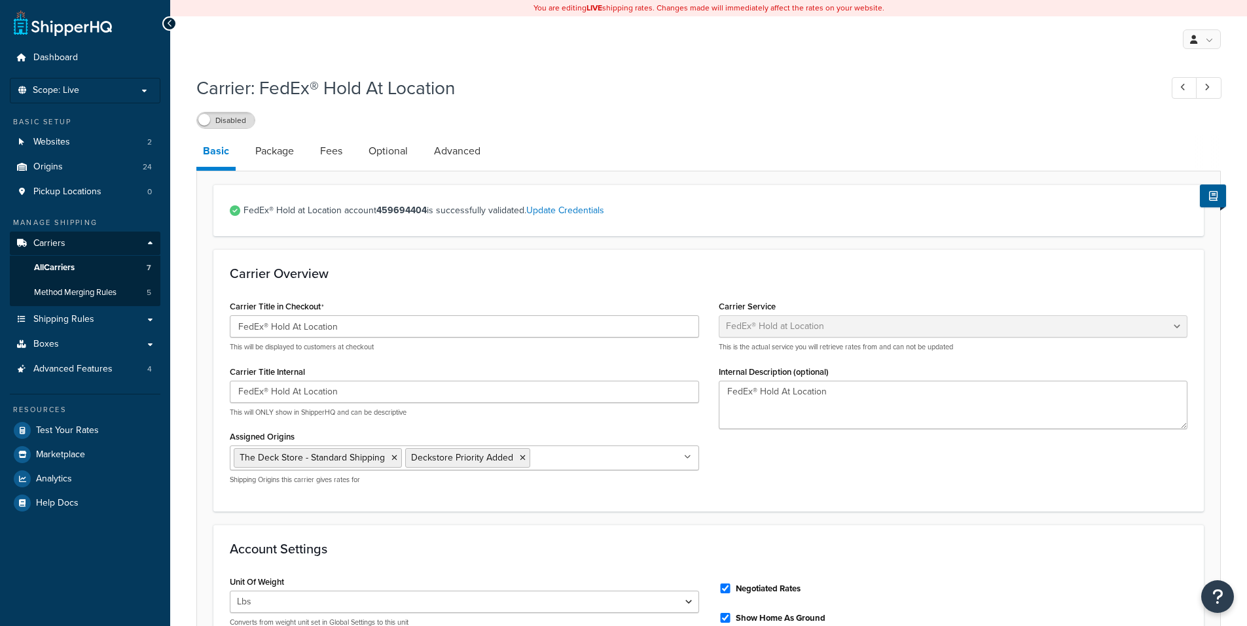
select select "fedExLocation"
select select "REGULAR_PICKUP"
select select "YOUR_PACKAGING"
click at [462, 154] on link "Advanced" at bounding box center [457, 150] width 60 height 31
select select "false"
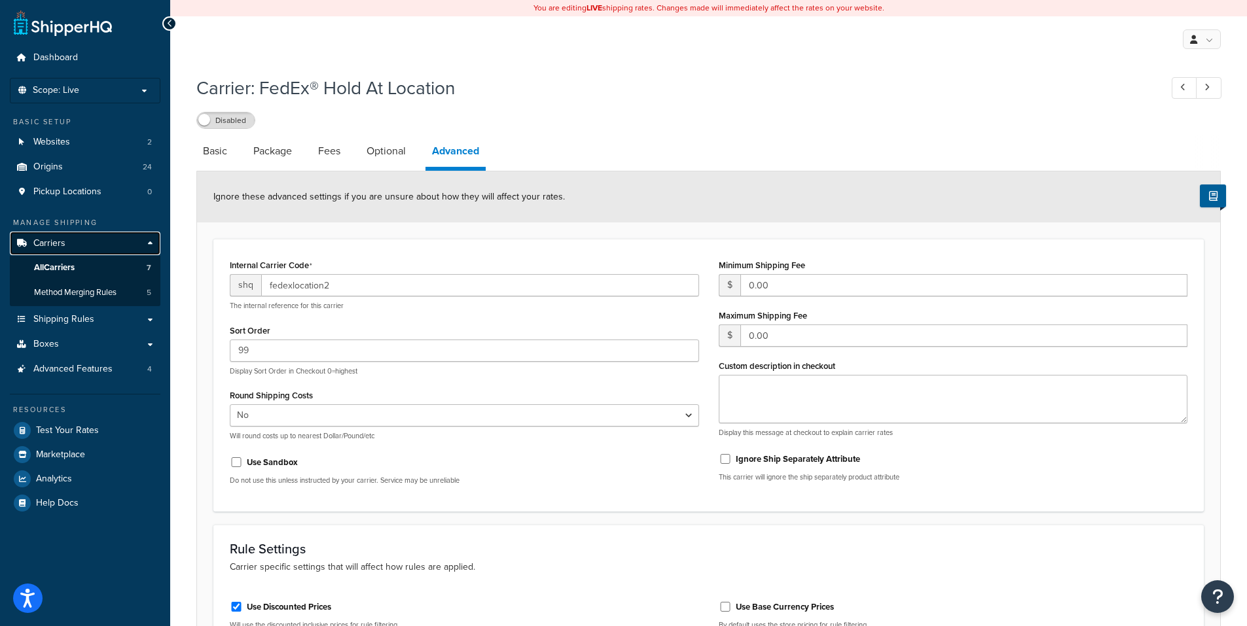
click at [46, 244] on span "Carriers" at bounding box center [49, 243] width 32 height 11
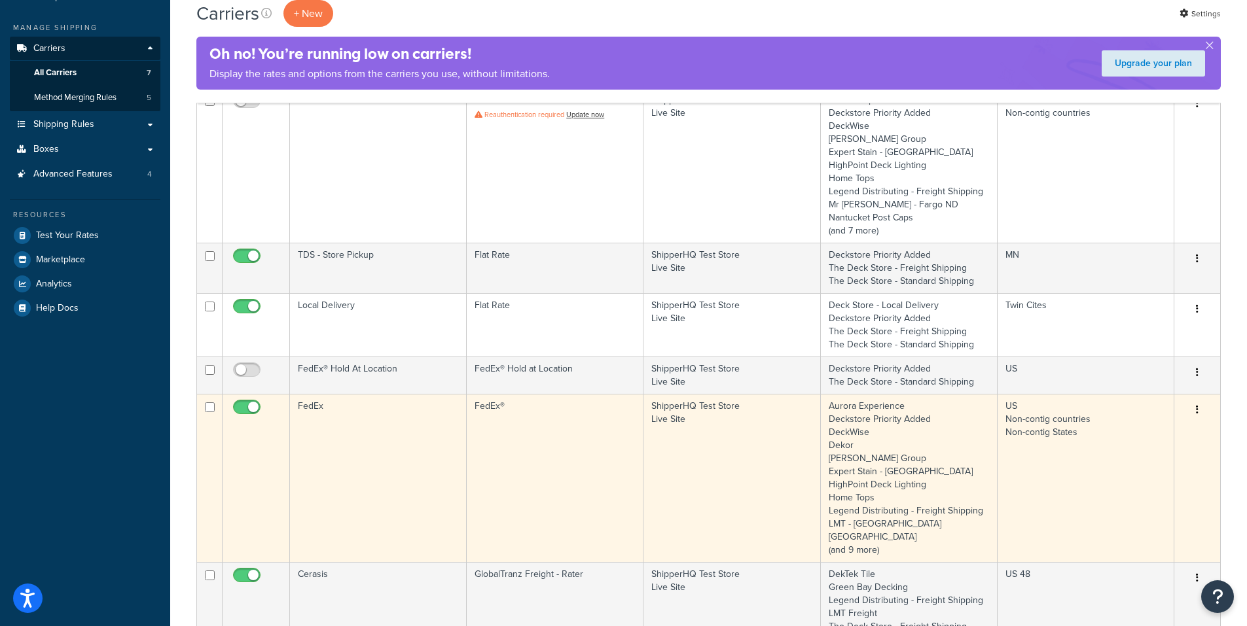
scroll to position [196, 0]
click at [1193, 409] on button "button" at bounding box center [1197, 409] width 18 height 21
click at [1162, 427] on link "Edit" at bounding box center [1143, 435] width 103 height 27
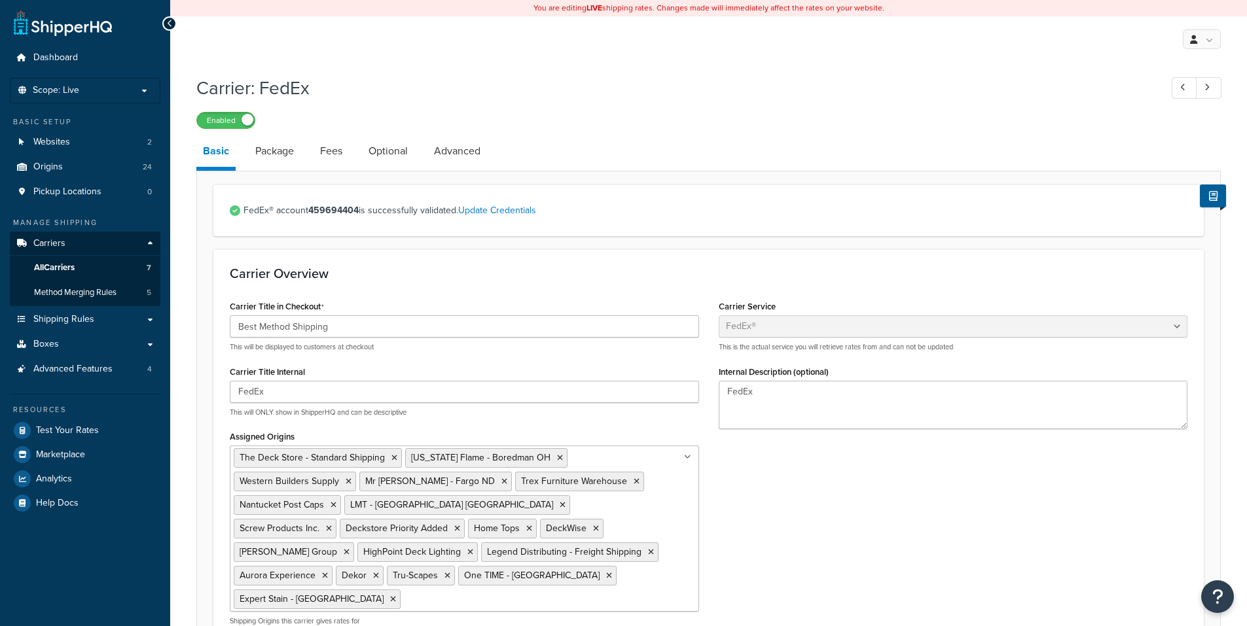
select select "fedEx"
select select "REGULAR_PICKUP"
select select "YOUR_PACKAGING"
click at [465, 151] on link "Advanced" at bounding box center [457, 150] width 60 height 31
select select "false"
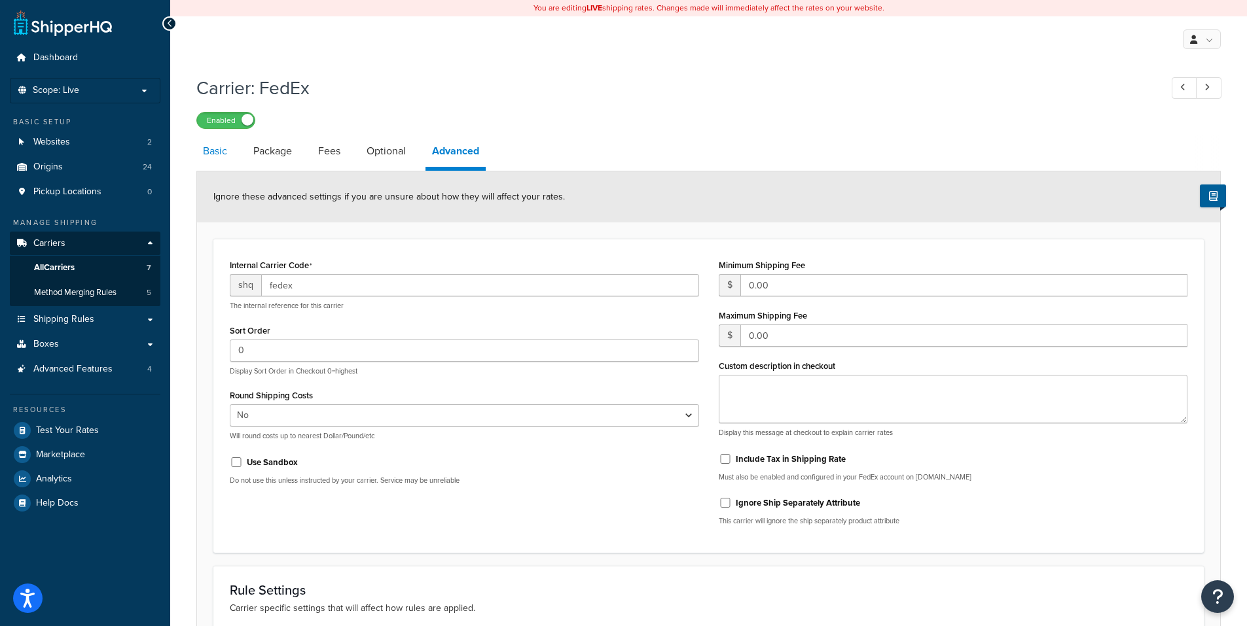
click at [215, 150] on link "Basic" at bounding box center [214, 150] width 37 height 31
select select "fedEx"
select select "REGULAR_PICKUP"
select select "YOUR_PACKAGING"
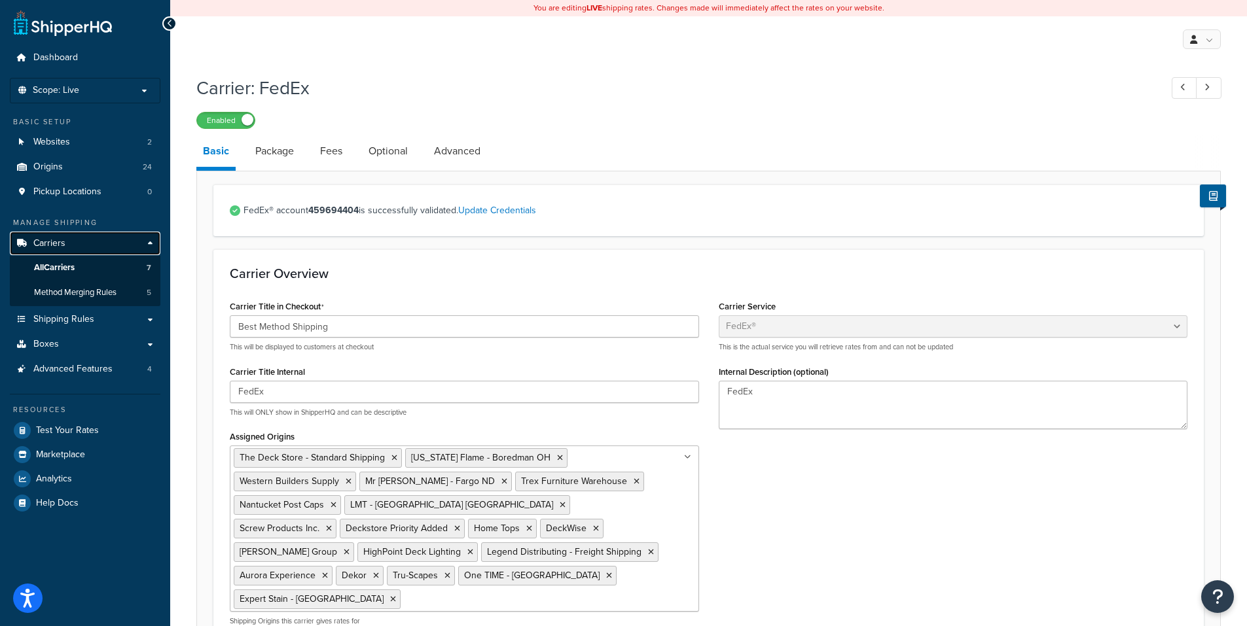
click at [54, 241] on span "Carriers" at bounding box center [49, 243] width 32 height 11
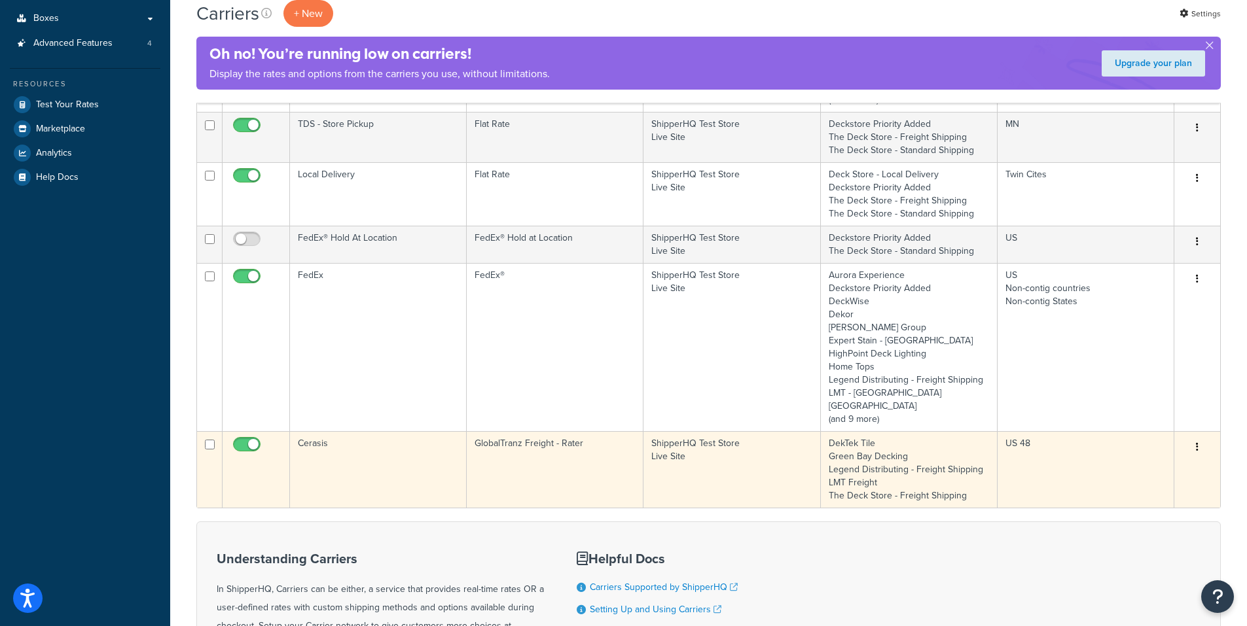
click at [1198, 442] on icon "button" at bounding box center [1197, 446] width 3 height 9
click at [1160, 454] on link "Edit" at bounding box center [1143, 459] width 103 height 27
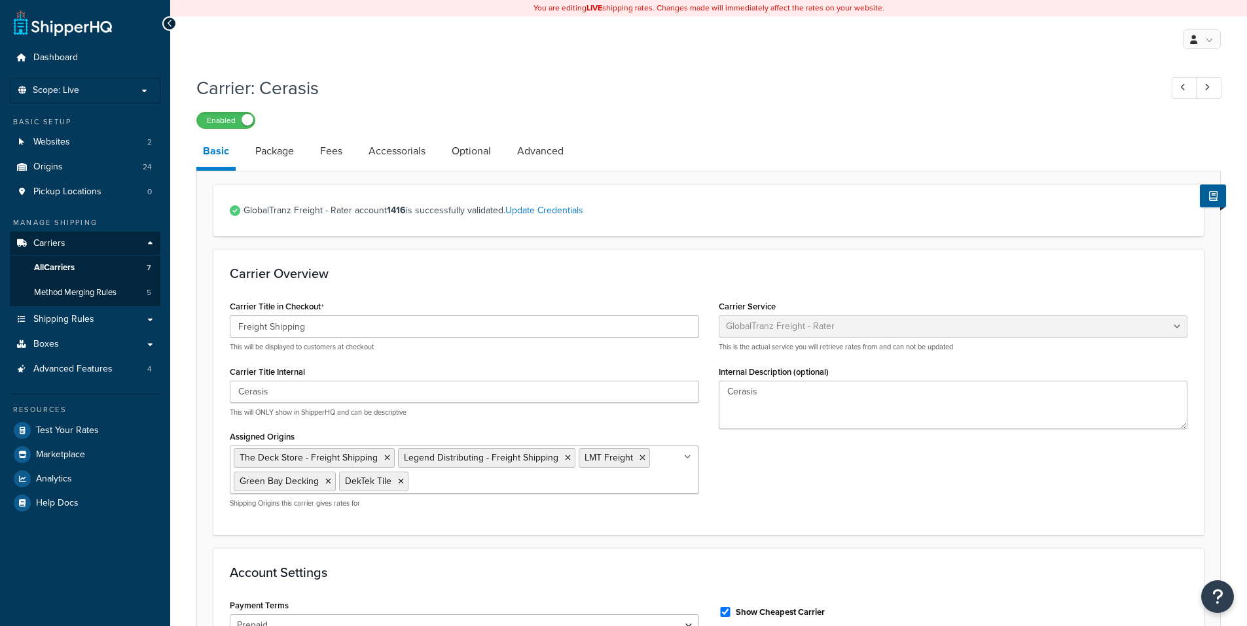
select select "cerasisFreight"
select select "Pallet"
click at [532, 147] on link "Advanced" at bounding box center [540, 150] width 60 height 31
select select "false"
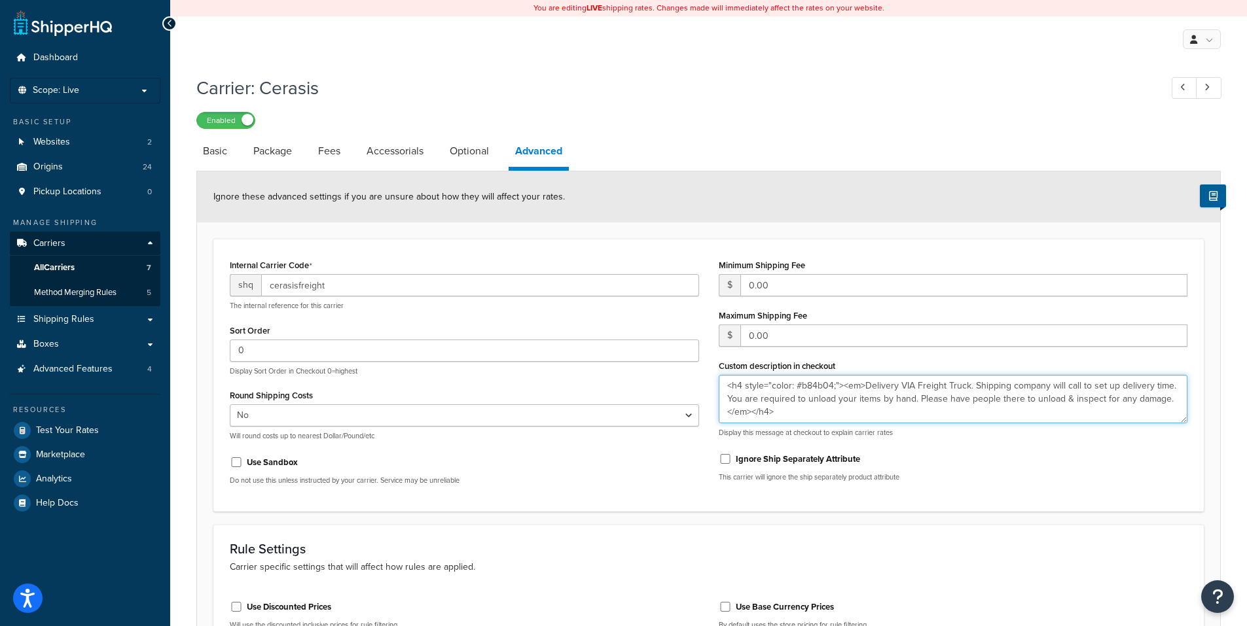
click at [862, 385] on textarea "<h4 style="color: #b84b04;"><em>Delivery VIA Freight Truck. Shipping company wi…" at bounding box center [953, 399] width 469 height 48
drag, startPoint x: 862, startPoint y: 385, endPoint x: 723, endPoint y: 385, distance: 139.4
click at [723, 385] on textarea "<h4 style="color: #b84b04;"><em>Delivery VIA Freight Truck. Shipping company wi…" at bounding box center [953, 399] width 469 height 48
drag, startPoint x: 1037, startPoint y: 399, endPoint x: 1086, endPoint y: 401, distance: 49.1
click at [1086, 401] on textarea "Delivery VIA Freight Truck. Shipping company will call to set up delivery time.…" at bounding box center [953, 399] width 469 height 48
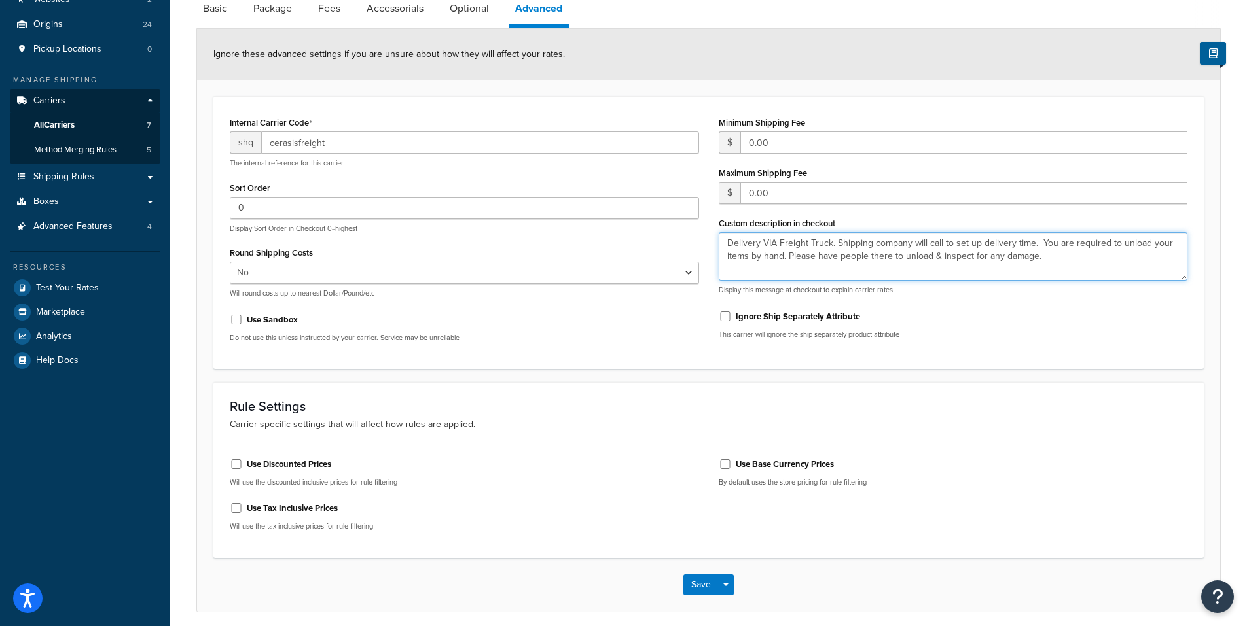
scroll to position [194, 0]
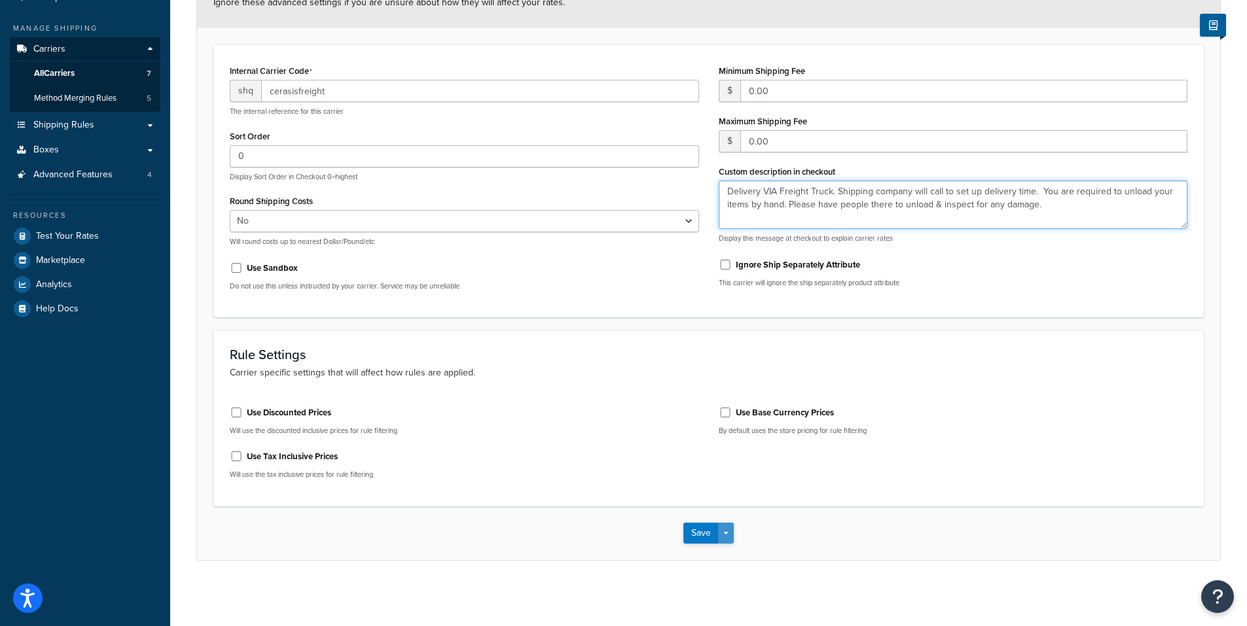
type textarea "Delivery VIA Freight Truck. Shipping company will call to set up delivery time.…"
click at [726, 535] on button "Save Dropdown" at bounding box center [726, 533] width 16 height 21
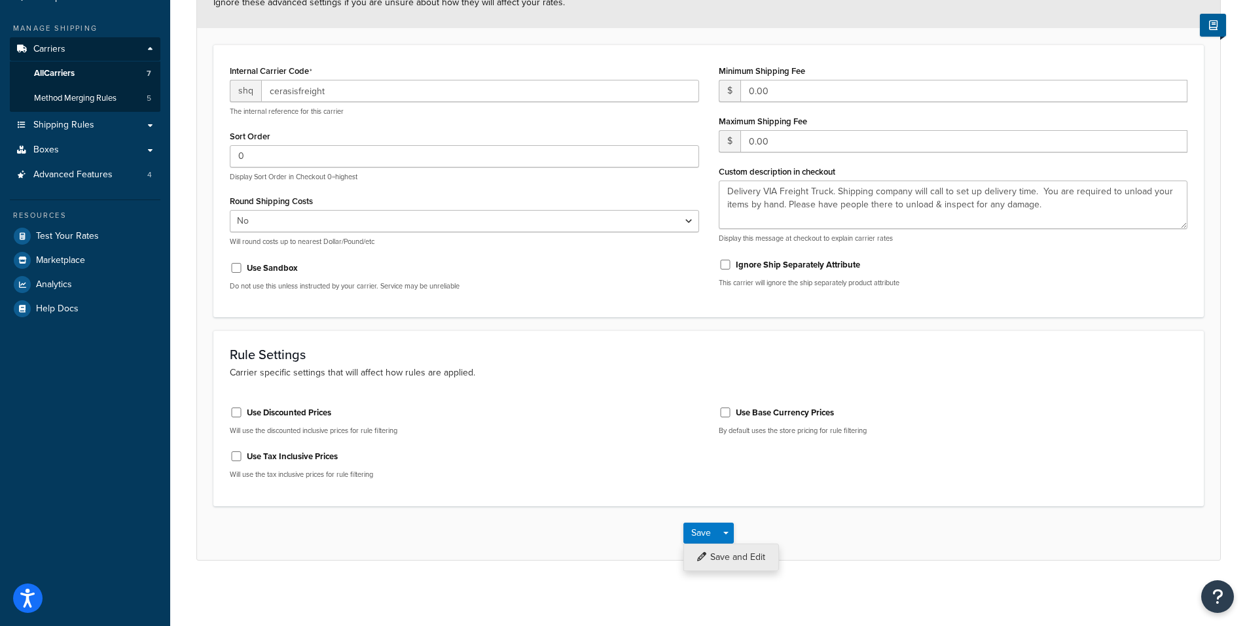
click at [726, 556] on button "Save and Edit" at bounding box center [731, 557] width 96 height 27
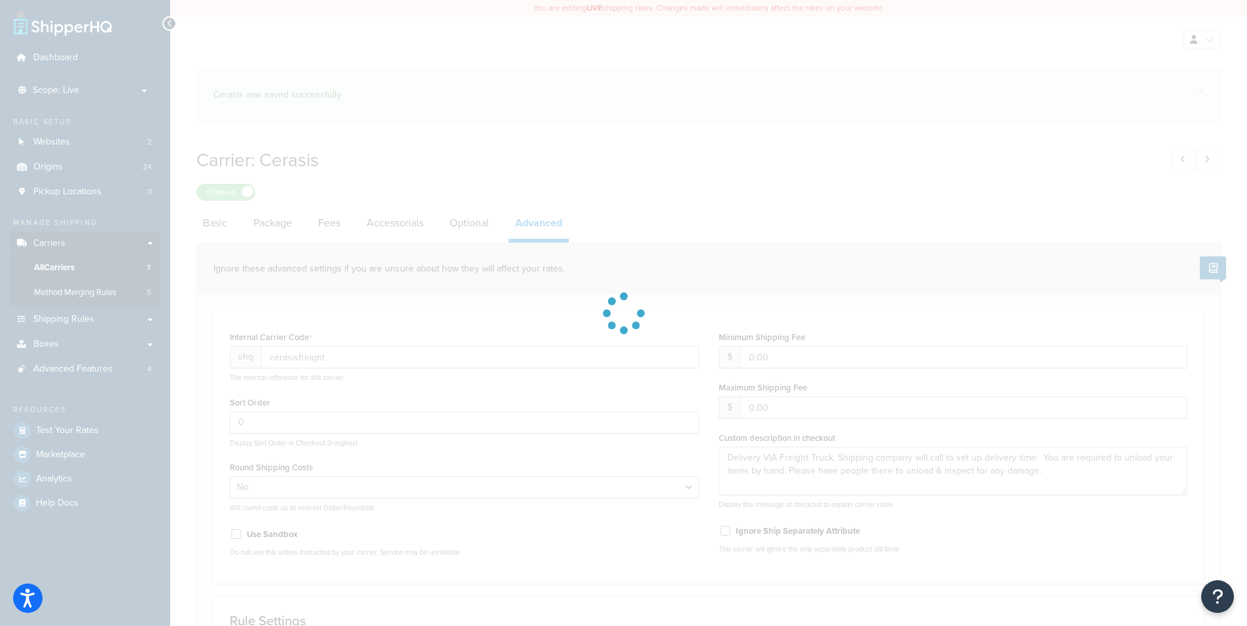
select select "false"
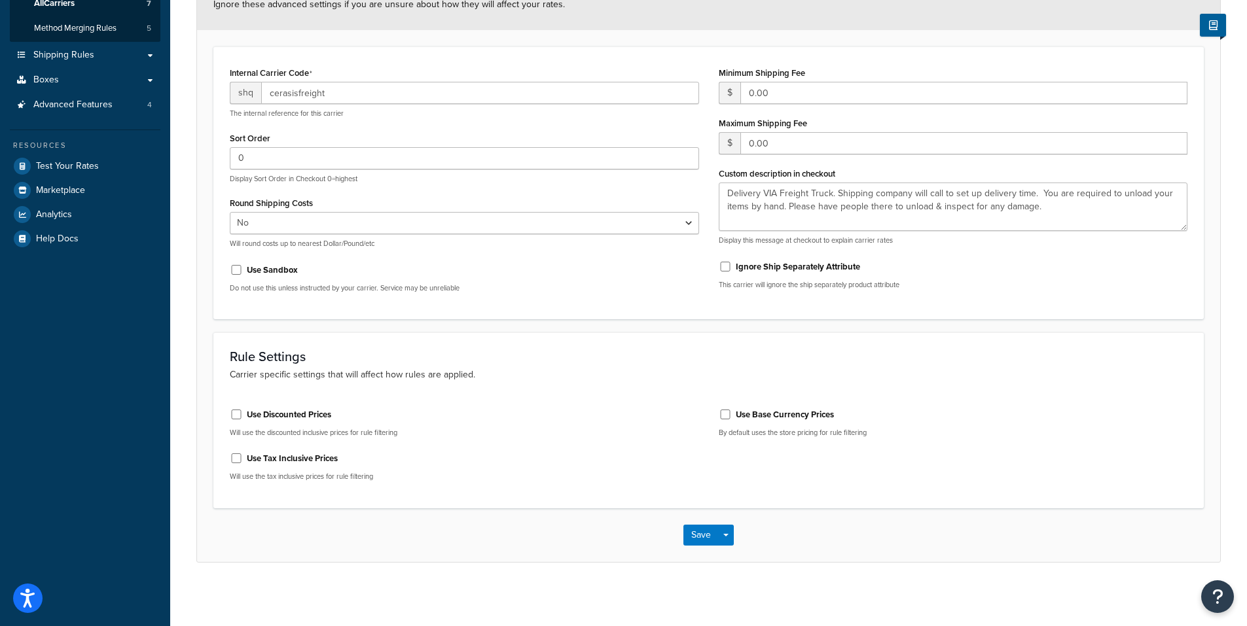
scroll to position [266, 0]
click at [700, 533] on button "Save" at bounding box center [700, 533] width 35 height 21
